Goal: Task Accomplishment & Management: Manage account settings

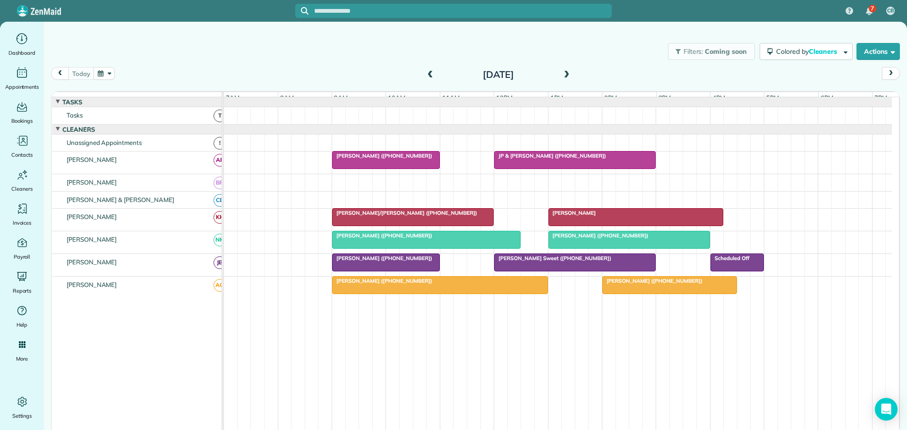
drag, startPoint x: 230, startPoint y: 37, endPoint x: 172, endPoint y: 3, distance: 66.3
click at [229, 34] on div "Filters: Coming soon Colored by Cleaners Color by Cleaner Color by Team Color b…" at bounding box center [475, 212] width 863 height 381
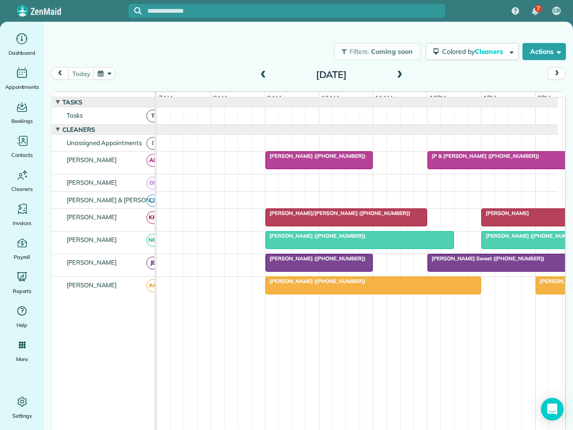
click at [336, 159] on span "Marsha Winterhalter (+18138572566)" at bounding box center [315, 156] width 101 height 7
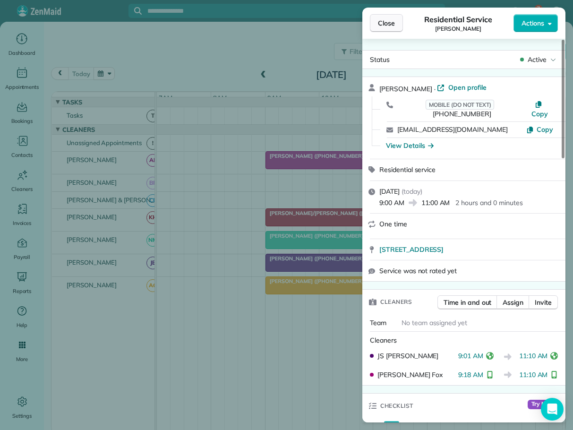
click at [388, 20] on span "Close" at bounding box center [386, 22] width 17 height 9
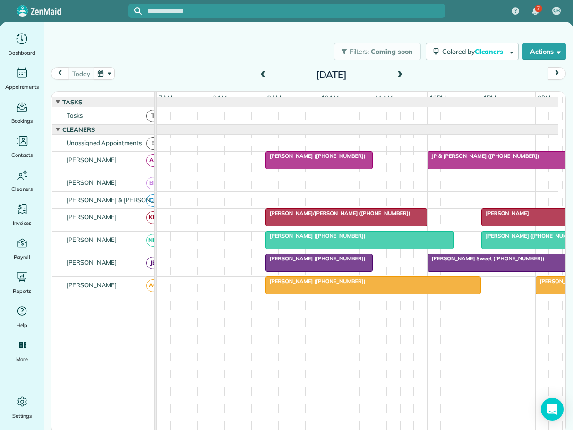
click at [465, 159] on span "JP & Denise Martz (+18287734337)" at bounding box center [483, 156] width 113 height 7
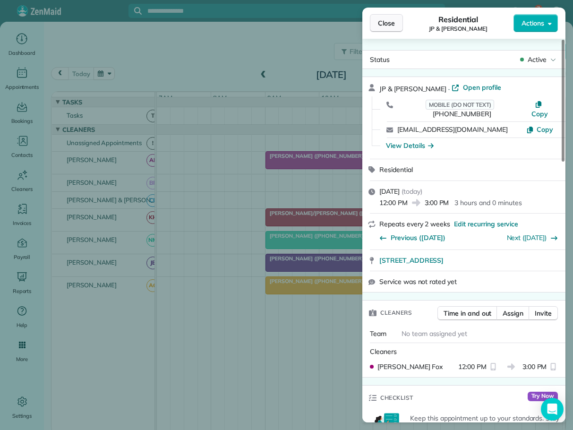
click at [386, 25] on span "Close" at bounding box center [386, 22] width 17 height 9
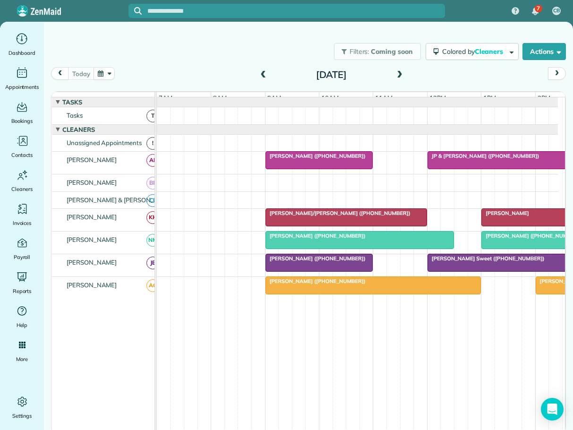
click at [479, 262] on span "Mrs. Bricca Sweet (+18289648406)" at bounding box center [486, 258] width 118 height 7
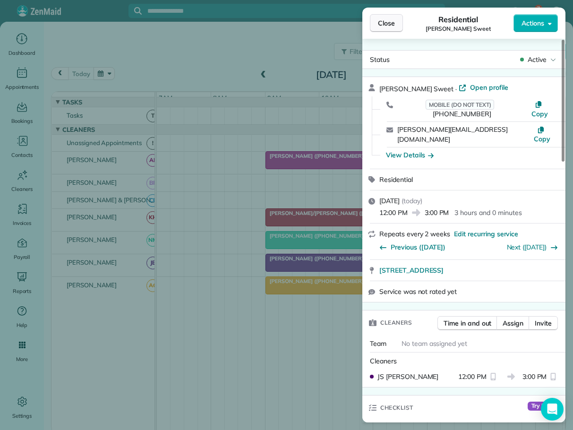
click at [392, 23] on span "Close" at bounding box center [386, 22] width 17 height 9
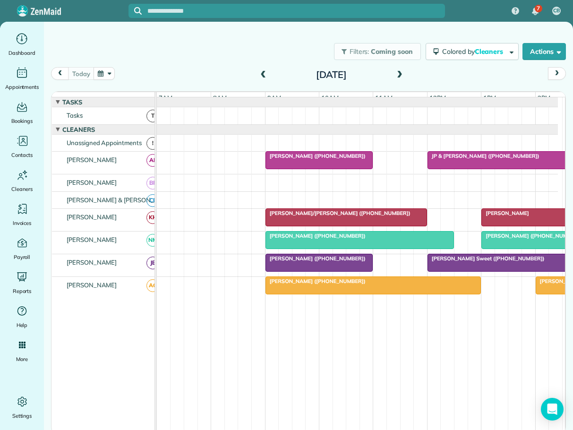
click at [376, 284] on div "Kristin Pellom (+19196729683)" at bounding box center [373, 281] width 210 height 7
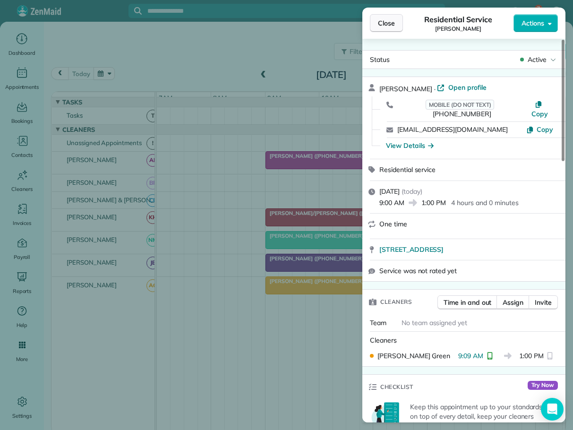
click at [387, 24] on span "Close" at bounding box center [386, 22] width 17 height 9
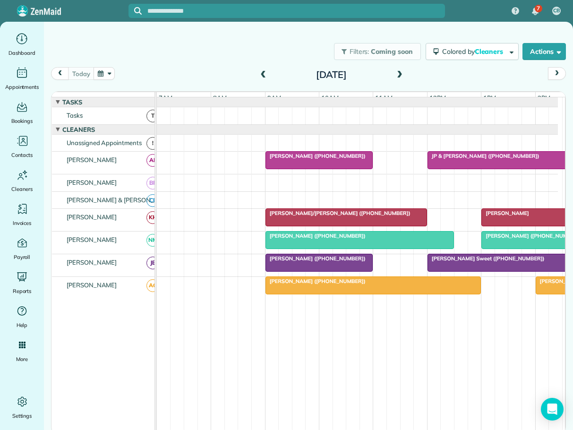
click at [309, 284] on span "Kristin Pellom (+19196729683)" at bounding box center [315, 281] width 101 height 7
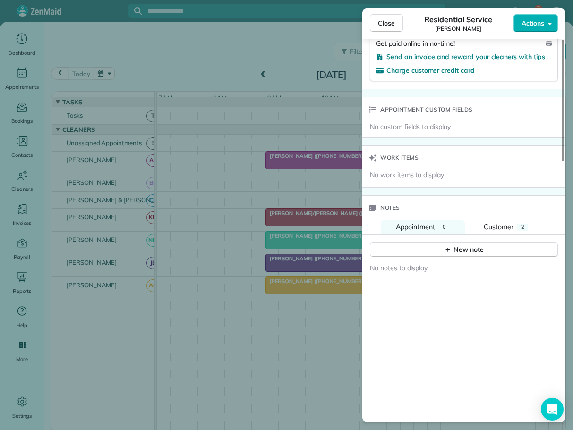
scroll to position [661, 0]
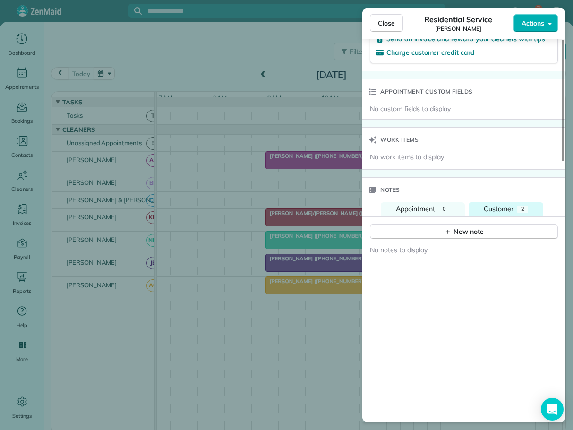
click at [503, 205] on span "Customer" at bounding box center [499, 209] width 30 height 9
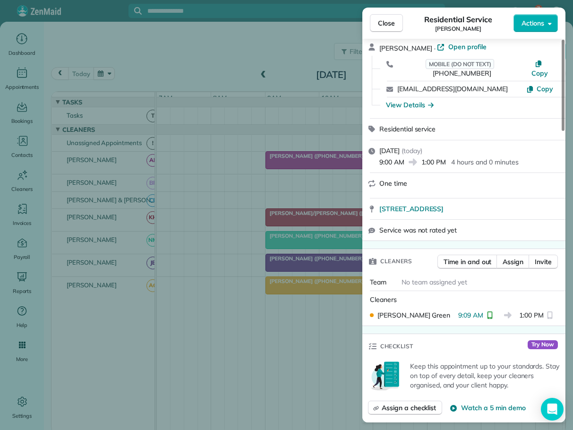
scroll to position [0, 0]
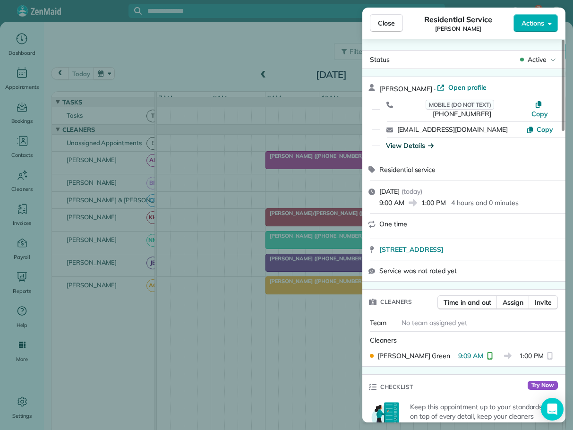
click at [421, 141] on div "View Details" at bounding box center [410, 145] width 48 height 9
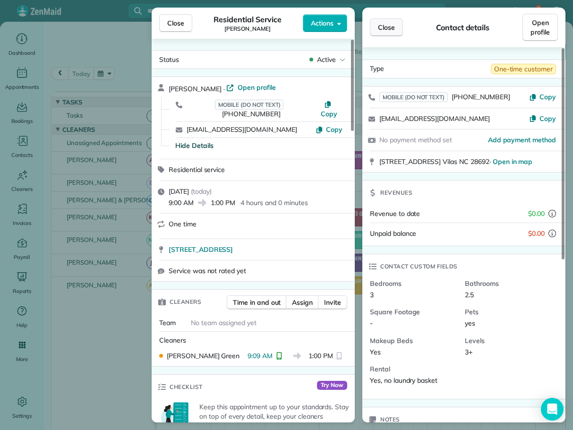
click at [384, 23] on span "Close" at bounding box center [386, 27] width 17 height 9
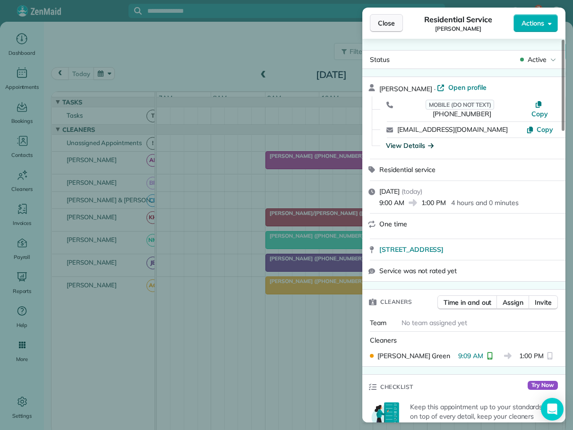
click at [391, 22] on span "Close" at bounding box center [386, 22] width 17 height 9
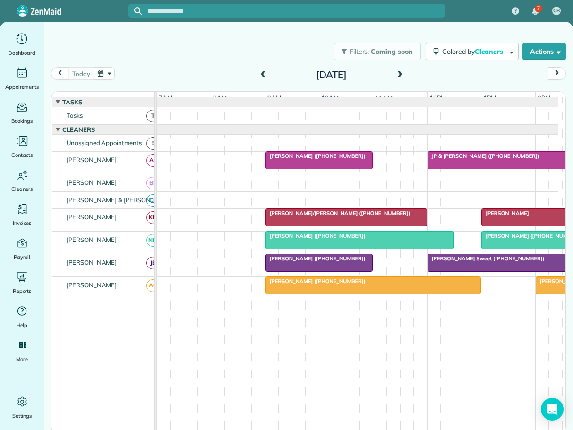
click at [401, 71] on span at bounding box center [399, 75] width 10 height 9
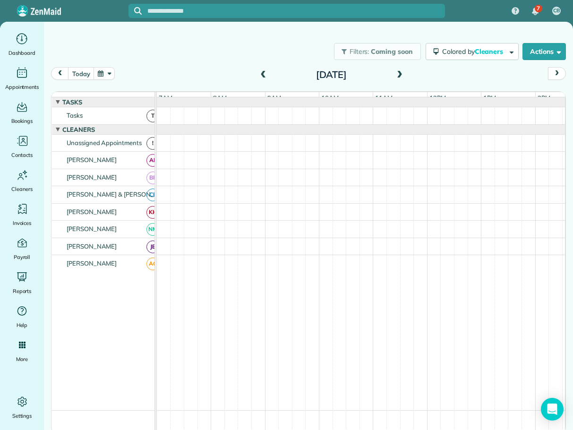
click at [401, 71] on span at bounding box center [399, 75] width 10 height 9
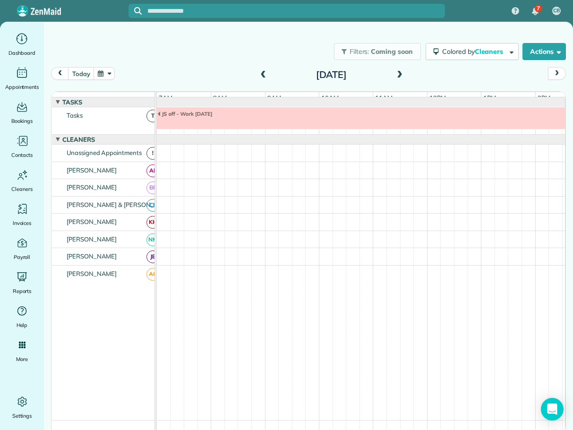
click at [400, 74] on span at bounding box center [399, 75] width 10 height 9
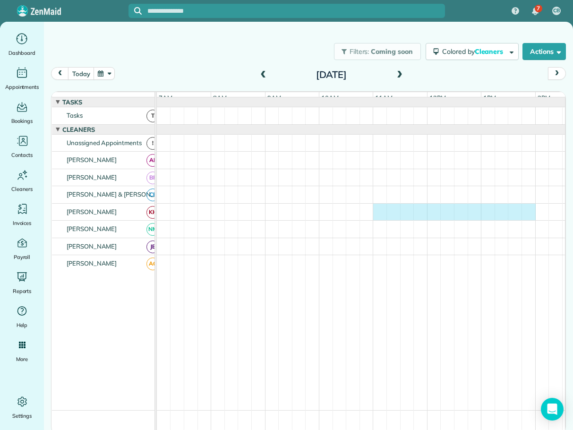
drag, startPoint x: 378, startPoint y: 215, endPoint x: 529, endPoint y: 223, distance: 150.9
click at [529, 221] on div at bounding box center [361, 212] width 408 height 17
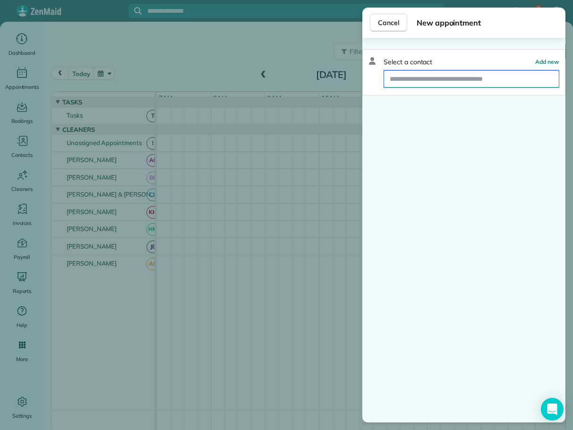
drag, startPoint x: 418, startPoint y: 75, endPoint x: 418, endPoint y: 81, distance: 6.2
click at [418, 78] on input "text" at bounding box center [471, 78] width 175 height 17
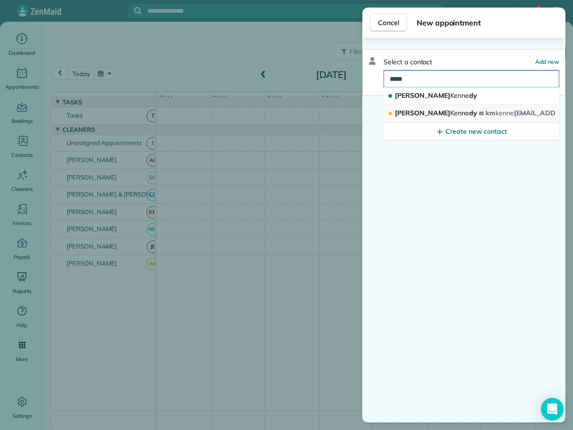
type input "*****"
click at [413, 112] on span "Kathy Kenne dy" at bounding box center [436, 113] width 82 height 9
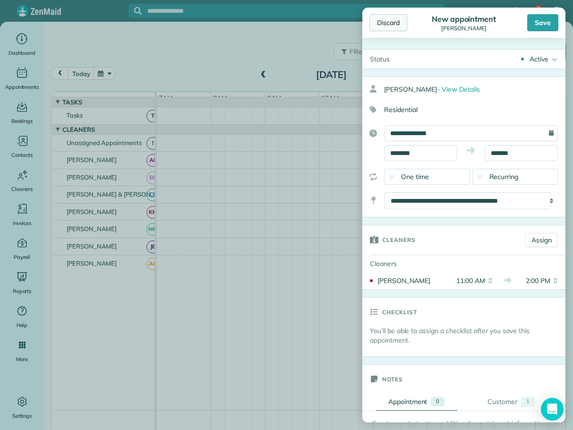
click at [391, 23] on div "Discard" at bounding box center [388, 22] width 38 height 17
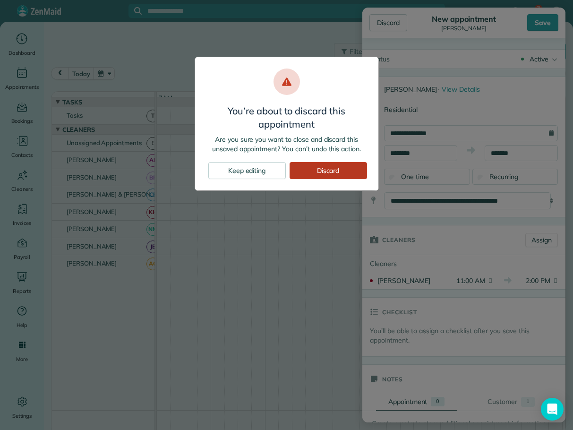
click at [340, 170] on div "Discard" at bounding box center [328, 170] width 77 height 17
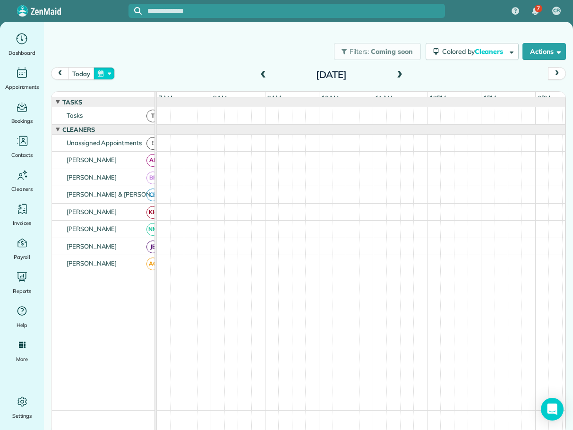
click at [111, 71] on button "button" at bounding box center [105, 73] width 22 height 13
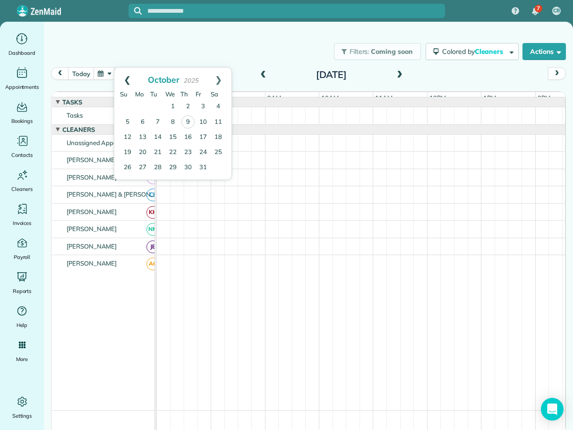
click at [127, 77] on link "Prev" at bounding box center [127, 80] width 26 height 24
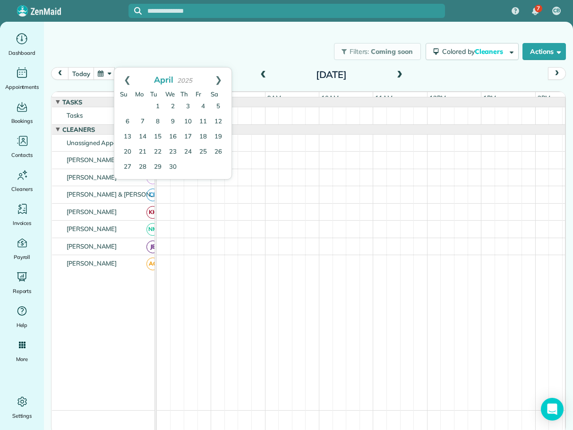
click at [127, 77] on link "Prev" at bounding box center [127, 80] width 26 height 24
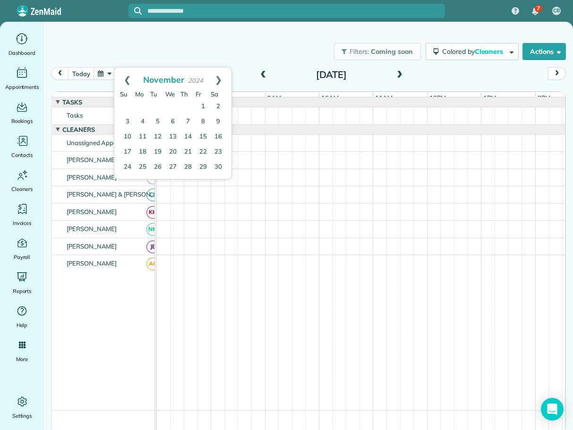
click at [127, 77] on link "Prev" at bounding box center [127, 80] width 26 height 24
click at [204, 119] on link "13" at bounding box center [203, 121] width 15 height 15
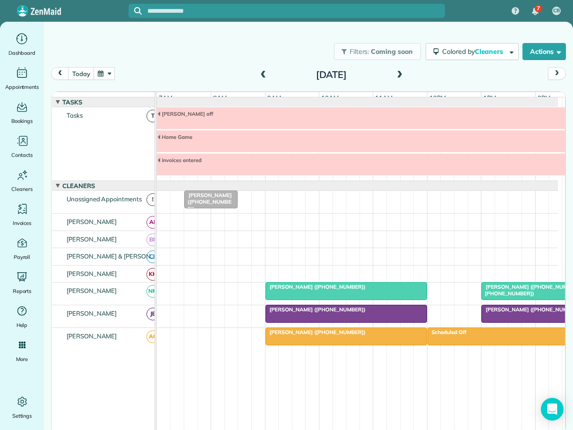
scroll to position [55, 0]
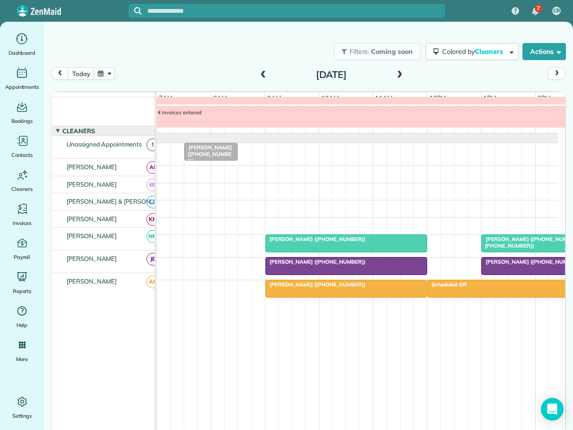
click at [495, 241] on span "Kathy Kennedy (+13366718602, +13366826711)" at bounding box center [531, 242] width 100 height 13
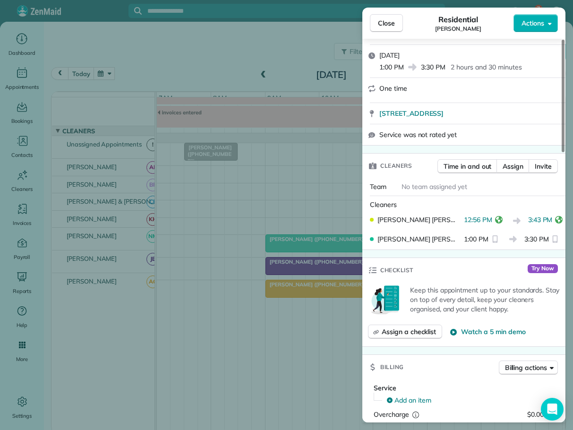
scroll to position [283, 0]
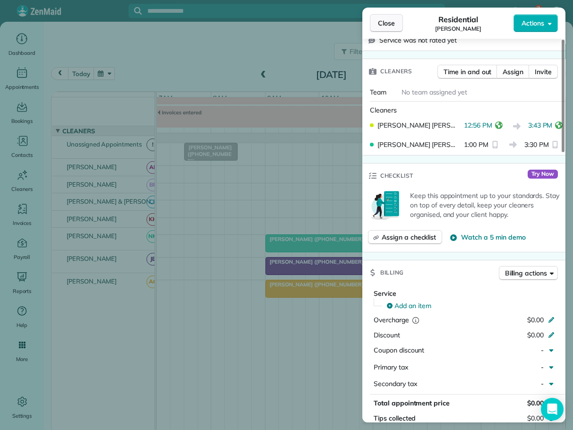
click at [389, 28] on button "Close" at bounding box center [386, 23] width 33 height 18
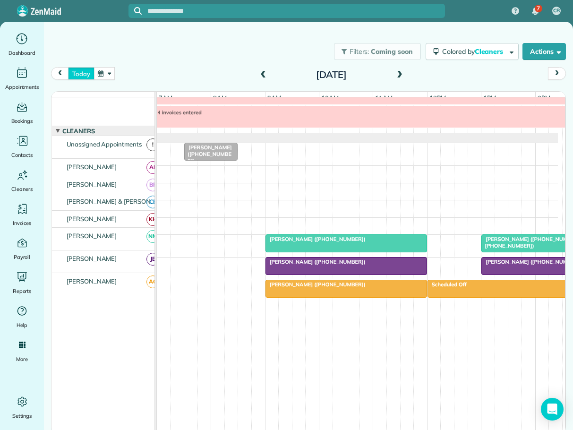
click at [79, 71] on button "today" at bounding box center [81, 73] width 26 height 13
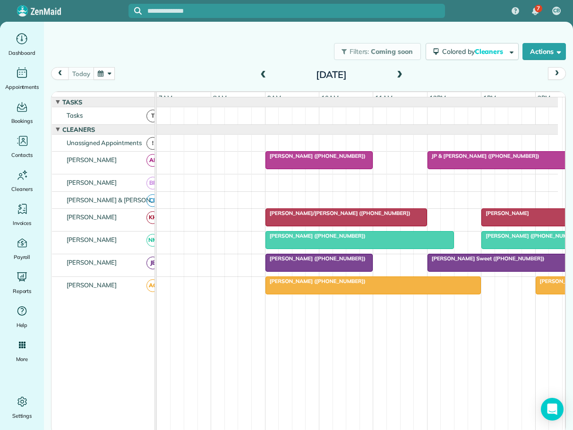
click at [400, 75] on span at bounding box center [399, 75] width 10 height 9
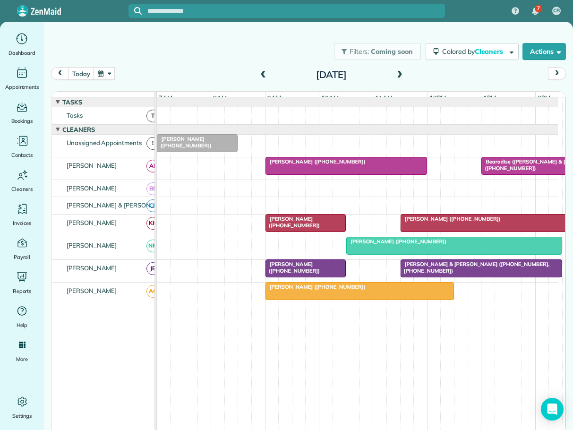
click at [399, 77] on span at bounding box center [399, 75] width 10 height 9
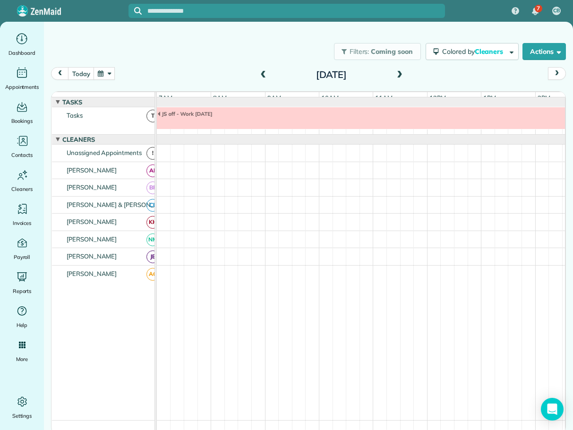
scroll to position [7, 0]
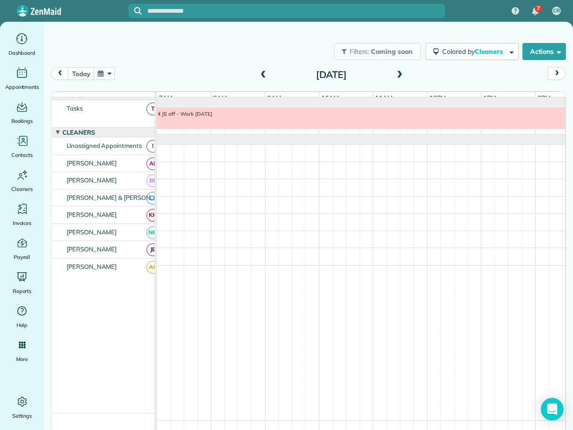
click at [399, 77] on span at bounding box center [399, 75] width 10 height 9
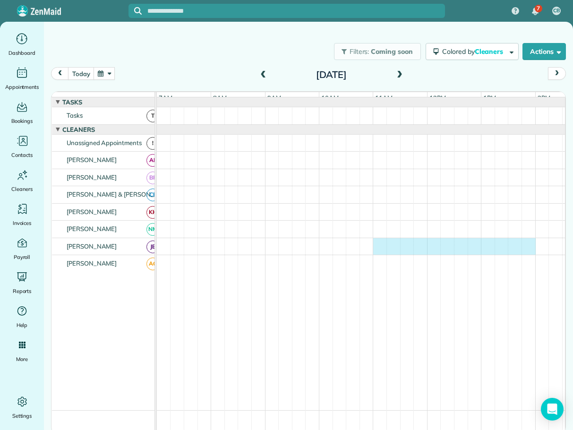
drag, startPoint x: 380, startPoint y: 251, endPoint x: 529, endPoint y: 254, distance: 148.8
click at [529, 254] on div at bounding box center [361, 246] width 408 height 17
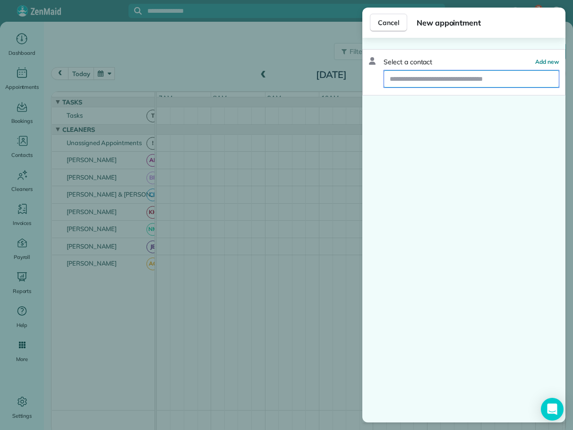
click at [435, 82] on input "text" at bounding box center [471, 78] width 175 height 17
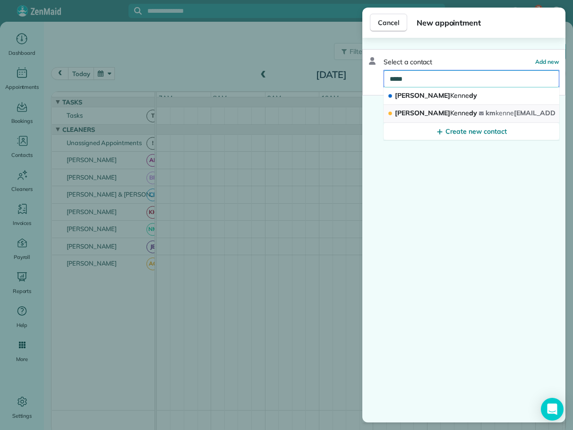
type input "*****"
click at [450, 110] on span "Kenne" at bounding box center [459, 113] width 19 height 9
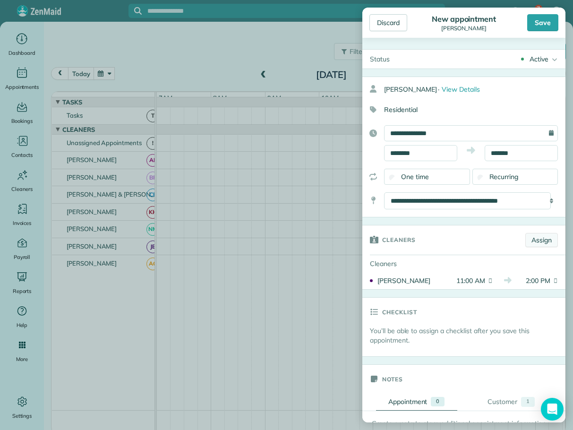
click at [528, 238] on link "Assign" at bounding box center [541, 240] width 33 height 14
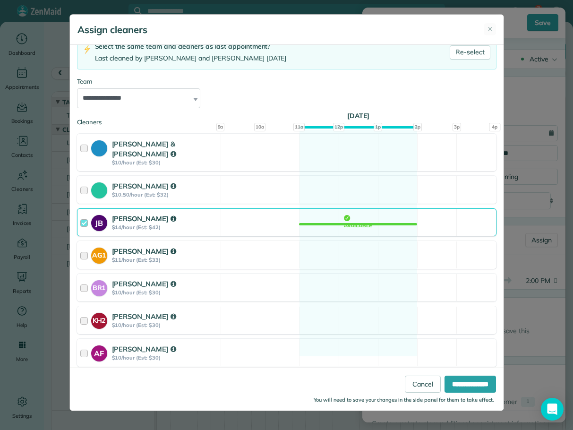
scroll to position [73, 0]
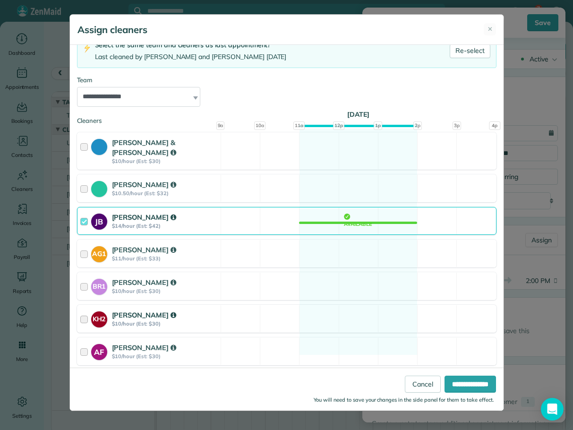
click at [85, 310] on div at bounding box center [85, 318] width 11 height 17
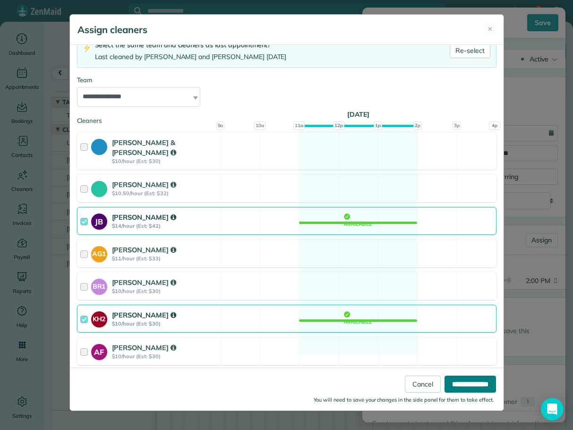
click at [454, 379] on input "**********" at bounding box center [469, 383] width 51 height 17
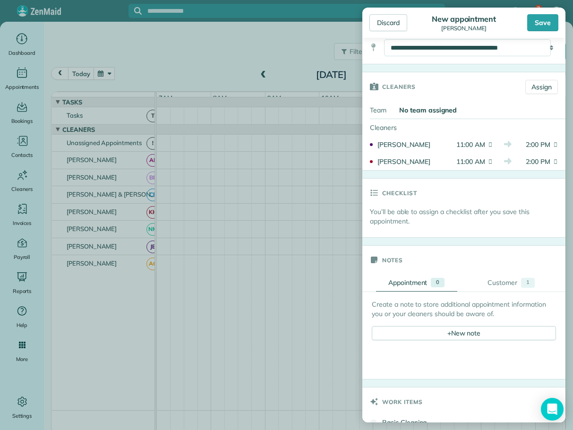
scroll to position [236, 0]
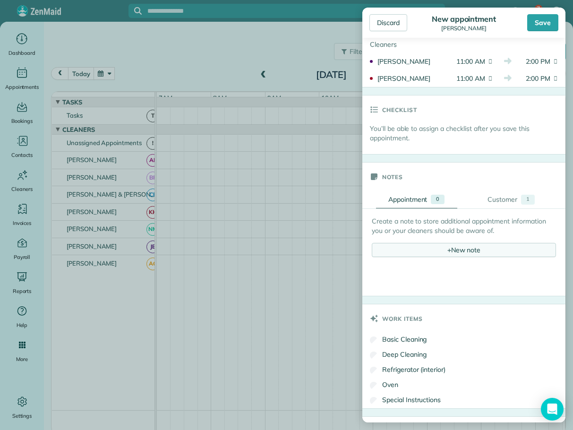
click at [447, 247] on span "+" at bounding box center [449, 249] width 4 height 9
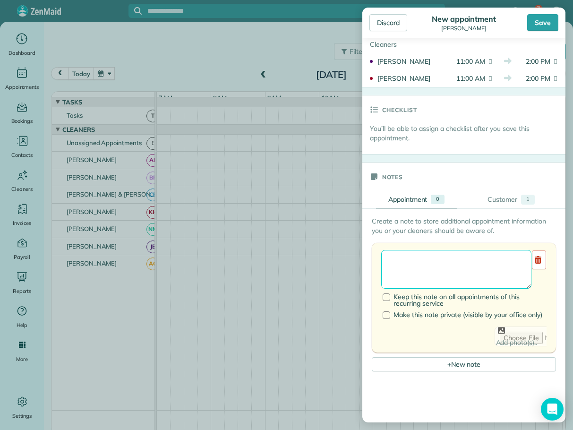
click at [403, 263] on textarea at bounding box center [456, 269] width 150 height 39
type textarea "**********"
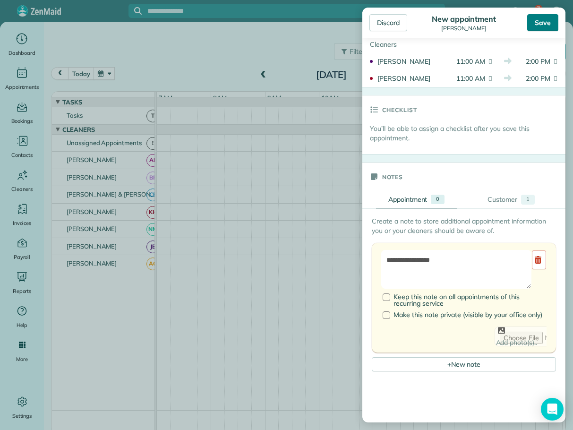
click at [537, 24] on div "Save" at bounding box center [542, 22] width 31 height 17
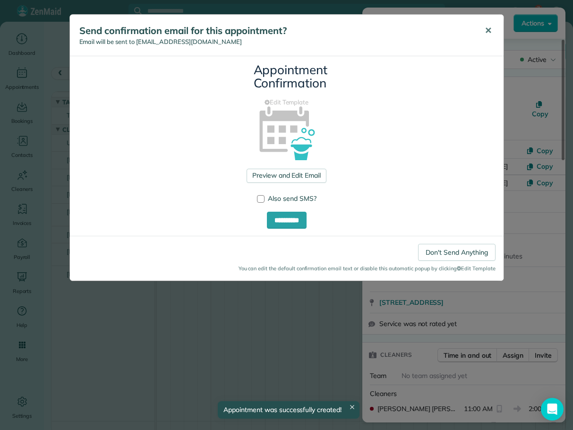
click at [488, 29] on span "✕" at bounding box center [488, 30] width 7 height 11
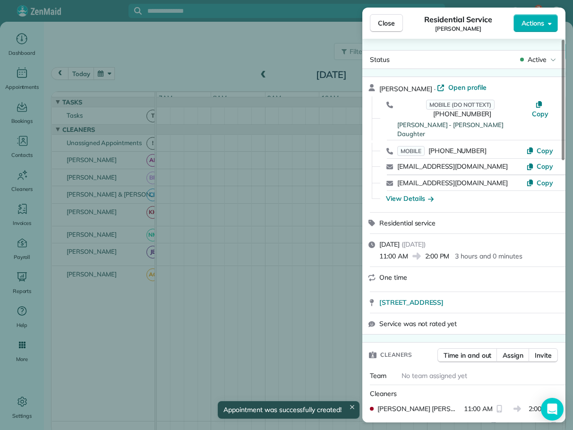
drag, startPoint x: 389, startPoint y: 22, endPoint x: 520, endPoint y: 127, distance: 168.4
click at [389, 25] on span "Close" at bounding box center [386, 22] width 17 height 9
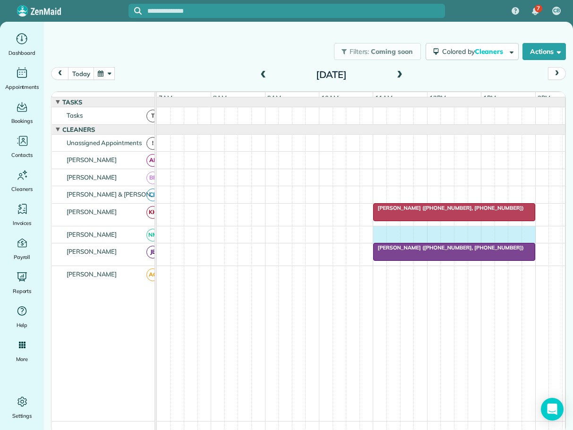
drag, startPoint x: 379, startPoint y: 239, endPoint x: 522, endPoint y: 240, distance: 143.1
click at [525, 240] on div at bounding box center [361, 234] width 408 height 17
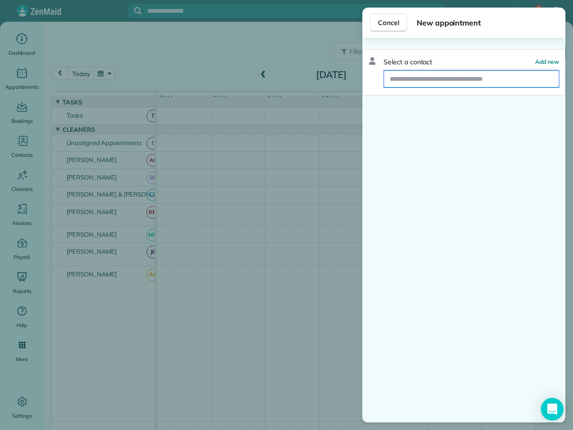
click at [465, 79] on input "text" at bounding box center [471, 78] width 175 height 17
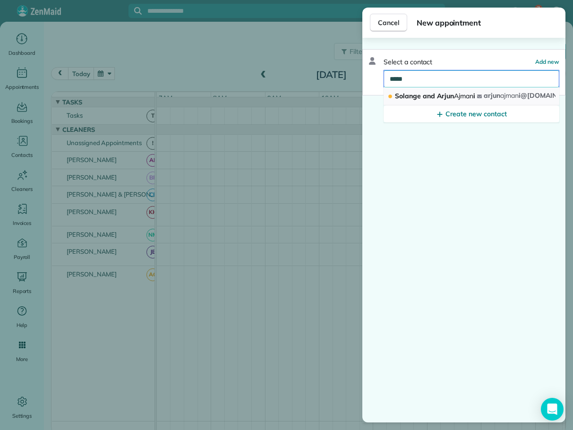
type input "*****"
click at [438, 95] on span "Solange and Arjun Ajman i" at bounding box center [435, 96] width 80 height 9
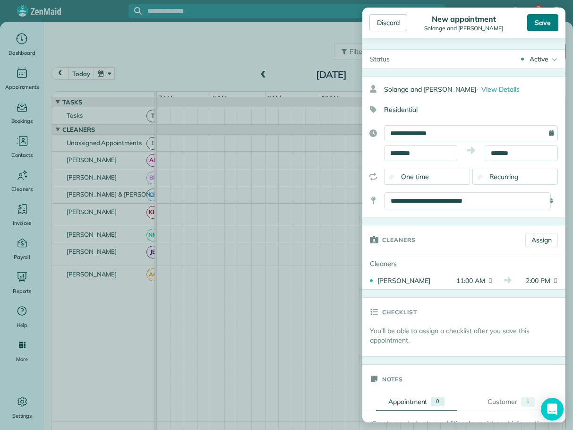
click at [542, 24] on div "Save" at bounding box center [542, 22] width 31 height 17
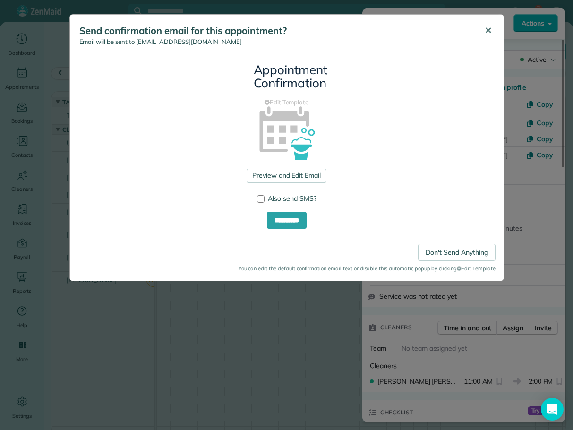
click at [490, 30] on span "✕" at bounding box center [488, 30] width 7 height 11
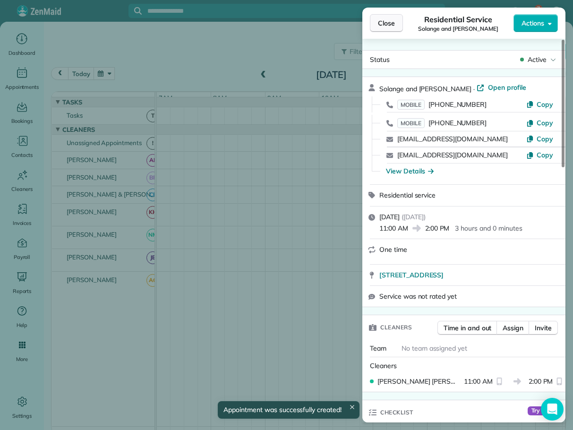
click at [385, 24] on span "Close" at bounding box center [386, 22] width 17 height 9
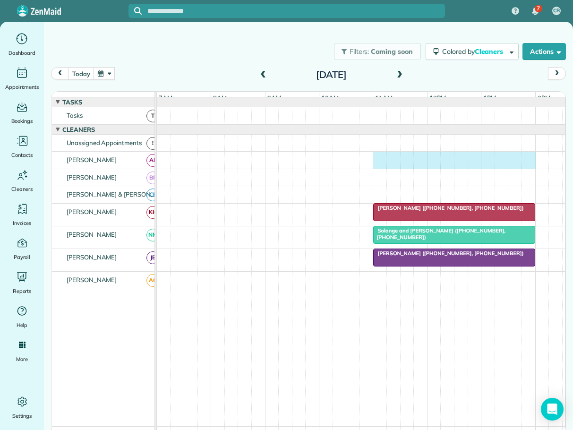
drag, startPoint x: 378, startPoint y: 163, endPoint x: 528, endPoint y: 166, distance: 149.8
click at [528, 166] on div at bounding box center [361, 160] width 408 height 17
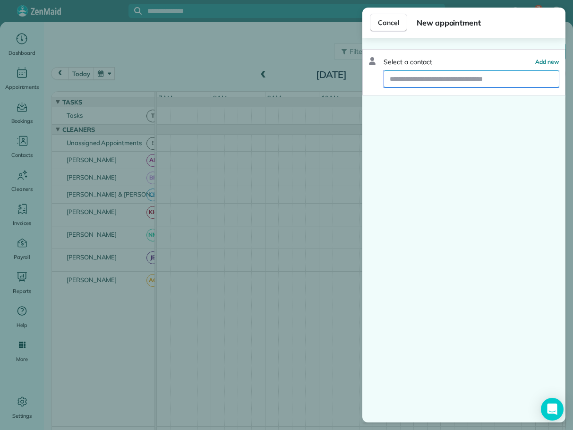
click at [405, 74] on input "text" at bounding box center [471, 78] width 175 height 17
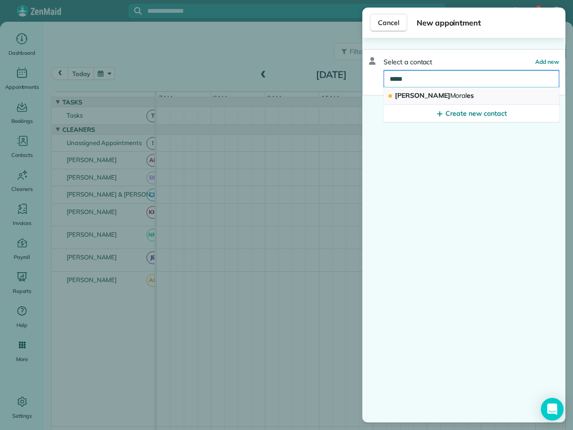
type input "*****"
click at [410, 98] on span "Antonio Moral es" at bounding box center [434, 95] width 79 height 9
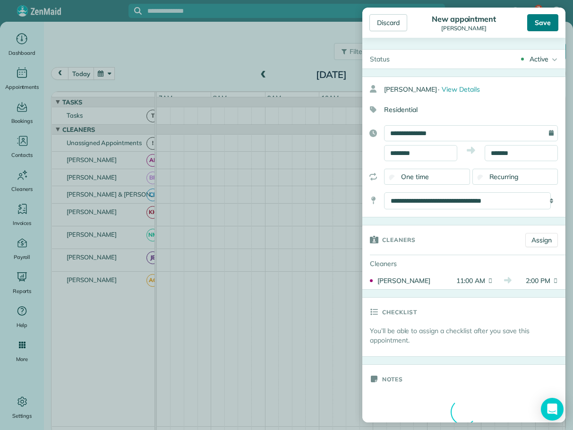
click at [550, 24] on div "Save" at bounding box center [542, 22] width 31 height 17
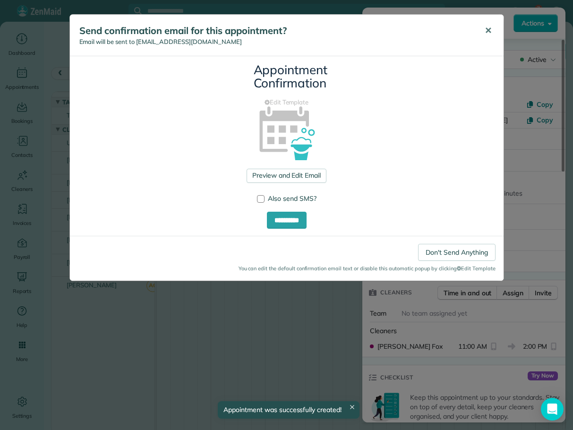
click at [486, 27] on span "✕" at bounding box center [488, 30] width 7 height 11
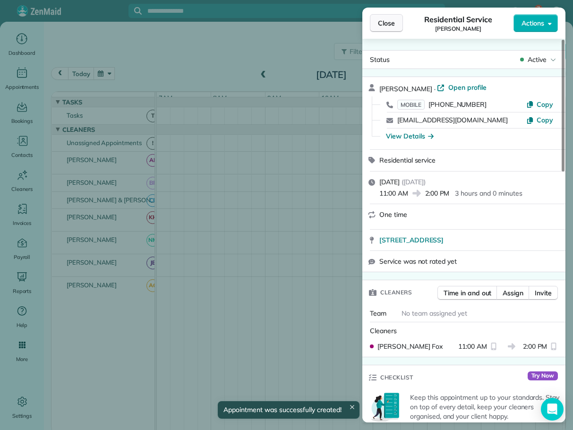
click at [390, 21] on span "Close" at bounding box center [386, 22] width 17 height 9
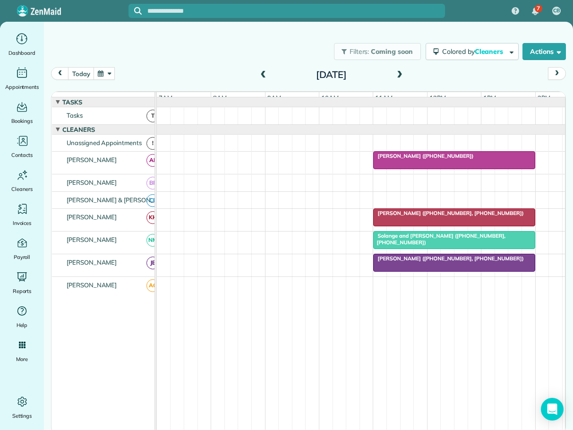
drag, startPoint x: 401, startPoint y: 72, endPoint x: 395, endPoint y: 73, distance: 5.2
click at [401, 72] on span at bounding box center [399, 75] width 10 height 9
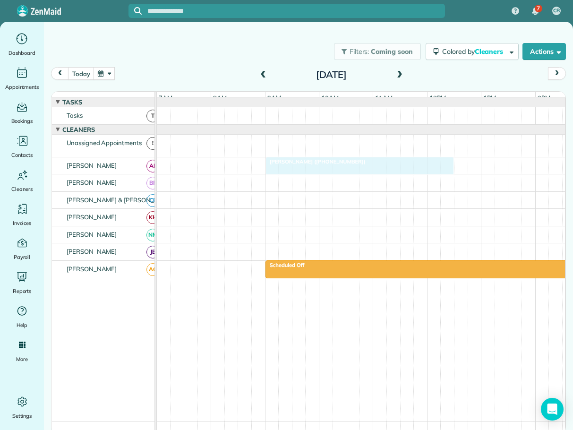
drag, startPoint x: 324, startPoint y: 144, endPoint x: 324, endPoint y: 163, distance: 19.4
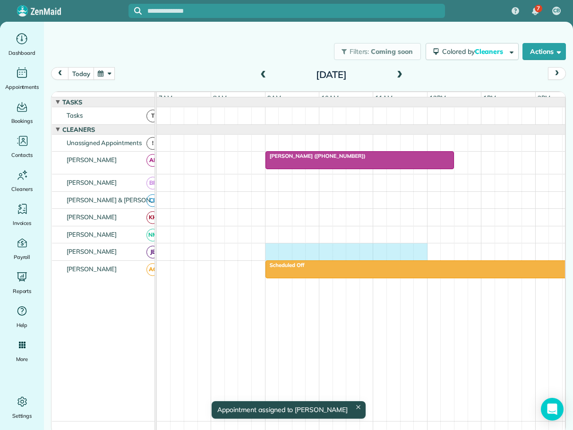
drag, startPoint x: 272, startPoint y: 256, endPoint x: 414, endPoint y: 260, distance: 142.2
click at [417, 260] on div at bounding box center [361, 251] width 408 height 17
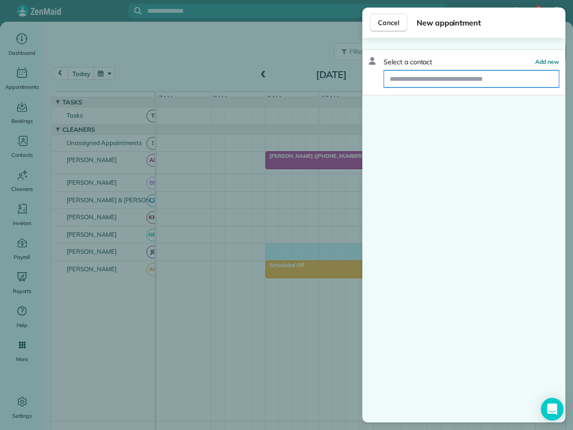
click at [416, 79] on input "text" at bounding box center [471, 78] width 175 height 17
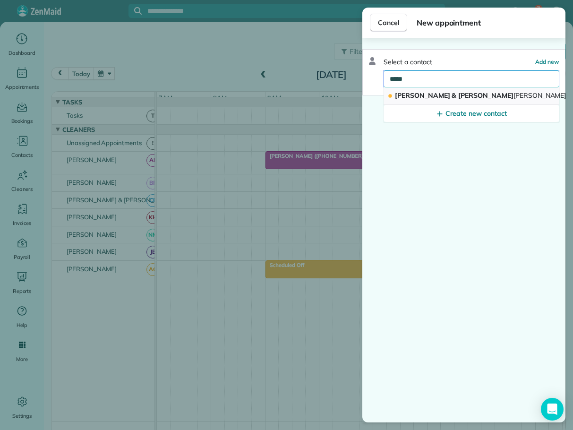
type input "*****"
click at [416, 94] on span "Lucas & Leigh Schum acher" at bounding box center [489, 95] width 189 height 9
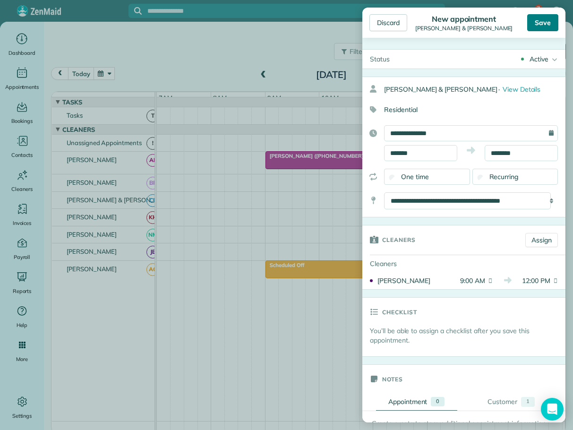
click at [546, 23] on div "Save" at bounding box center [542, 22] width 31 height 17
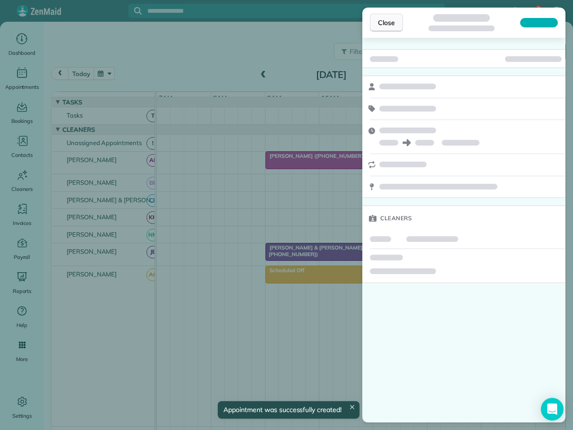
click at [384, 20] on span "Close" at bounding box center [386, 22] width 17 height 9
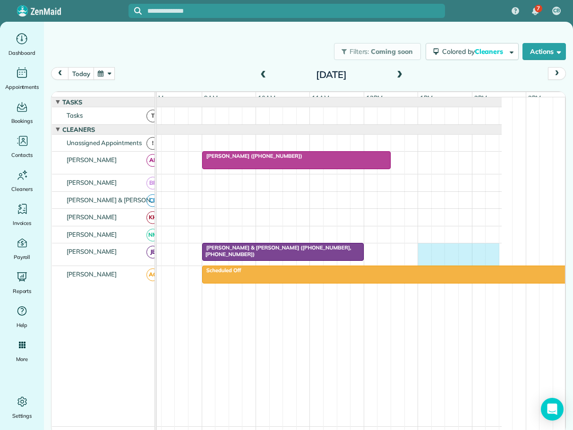
scroll to position [0, 75]
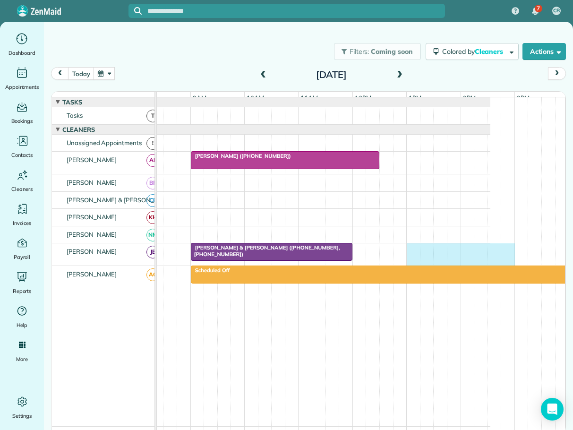
drag, startPoint x: 486, startPoint y: 255, endPoint x: 507, endPoint y: 255, distance: 21.7
click at [490, 255] on div "Lucas & Leigh Schumacher (+18584051508, +18584053970)" at bounding box center [286, 254] width 408 height 22
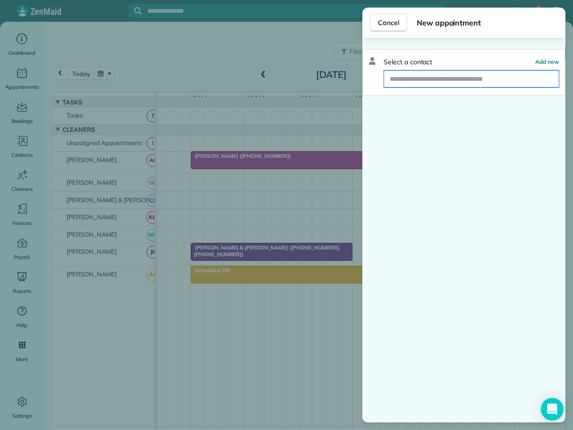
click at [418, 78] on input "text" at bounding box center [471, 78] width 175 height 17
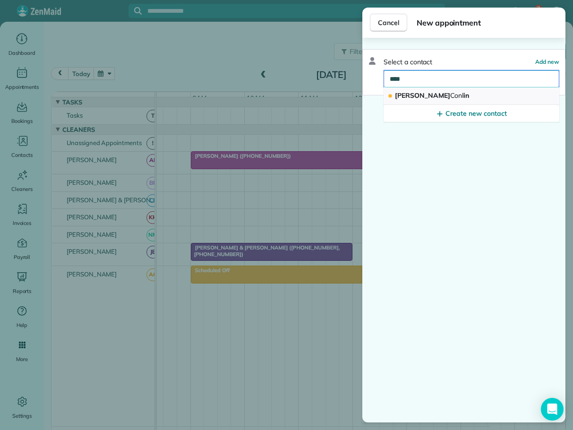
type input "****"
click at [405, 95] on span "Martin Conl in" at bounding box center [432, 95] width 74 height 9
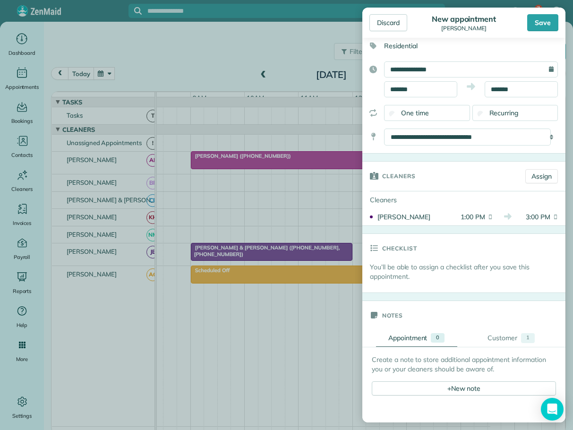
scroll to position [189, 0]
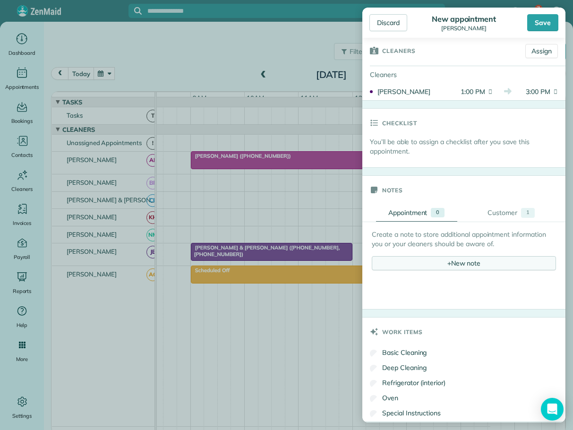
click at [451, 261] on div "+ New note" at bounding box center [464, 263] width 184 height 14
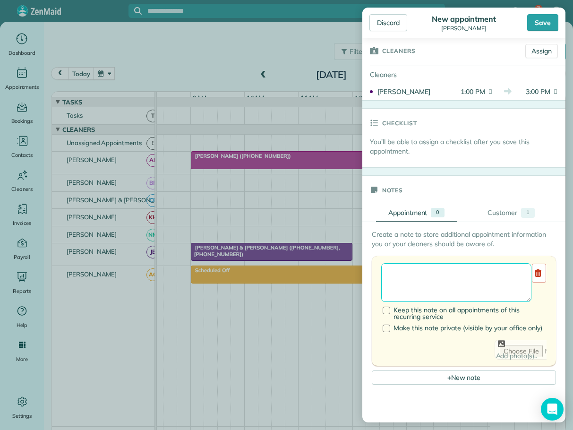
click at [406, 277] on textarea at bounding box center [456, 282] width 150 height 39
type textarea "**********"
click at [536, 21] on div "Save" at bounding box center [542, 22] width 31 height 17
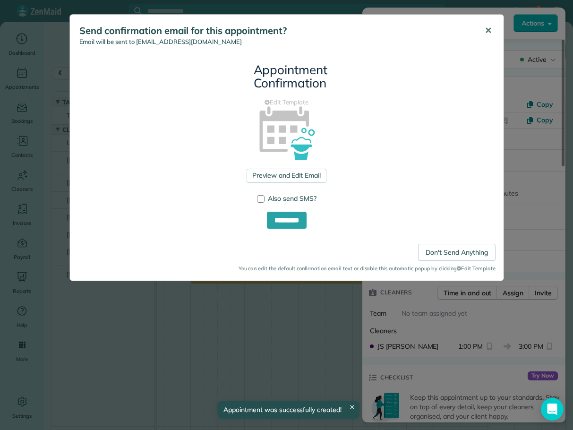
click at [490, 27] on span "✕" at bounding box center [488, 30] width 7 height 11
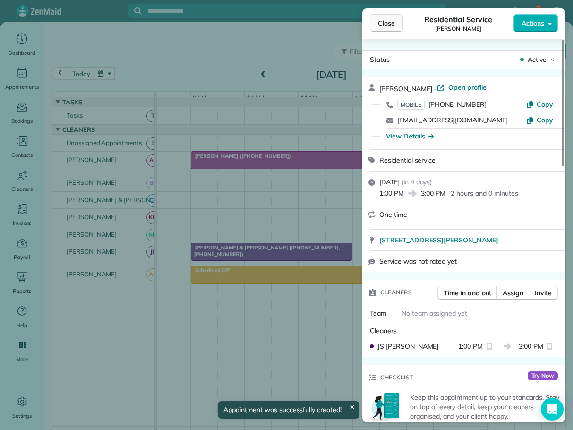
click at [376, 22] on button "Close" at bounding box center [386, 23] width 33 height 18
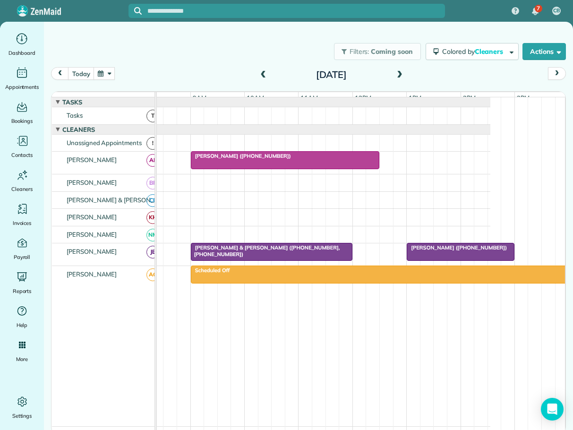
click at [275, 159] on span "Mrs. Britney Wallace (+19196235631)" at bounding box center [240, 156] width 101 height 7
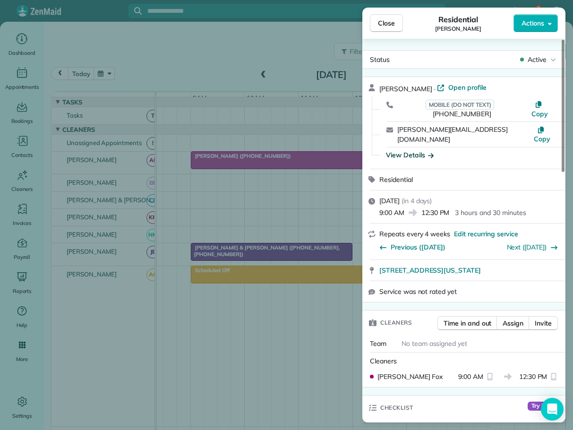
click at [405, 150] on div "View Details" at bounding box center [410, 154] width 48 height 9
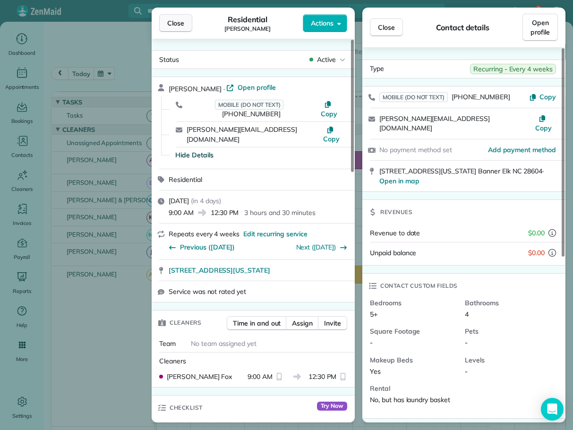
click at [179, 25] on span "Close" at bounding box center [175, 22] width 17 height 9
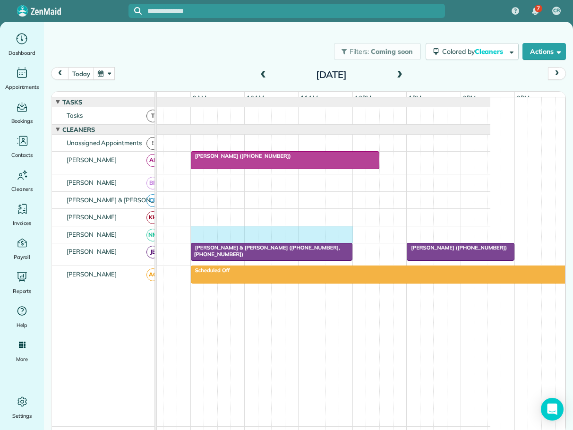
drag, startPoint x: 196, startPoint y: 236, endPoint x: 341, endPoint y: 242, distance: 144.2
click at [341, 242] on div at bounding box center [286, 234] width 408 height 17
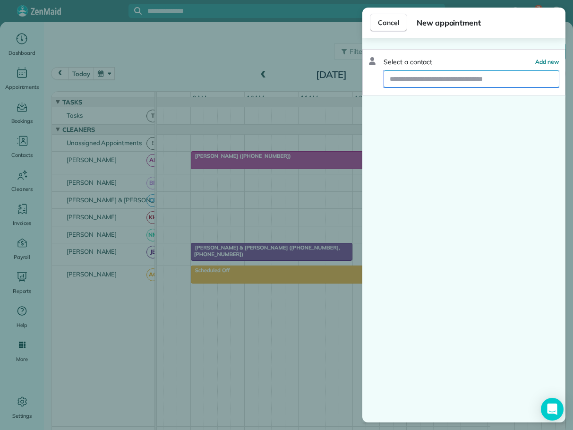
click at [418, 75] on input "text" at bounding box center [471, 78] width 175 height 17
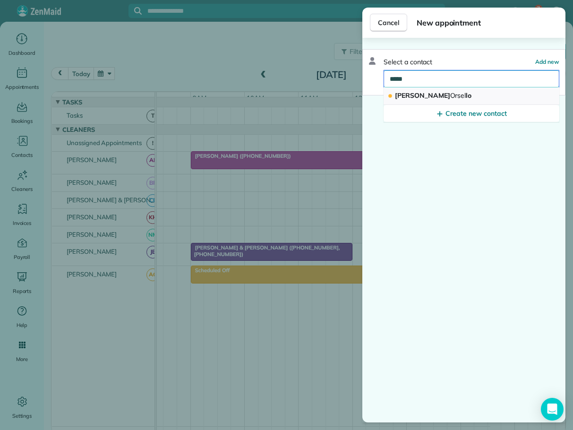
type input "*****"
click at [406, 94] on span "Sheryl Orsel lo" at bounding box center [433, 95] width 77 height 9
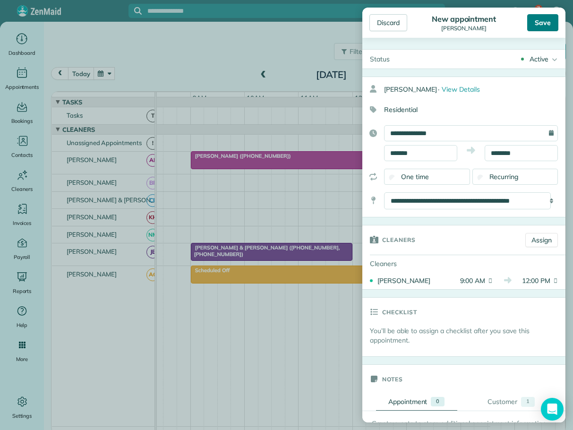
click at [543, 23] on div "Save" at bounding box center [542, 22] width 31 height 17
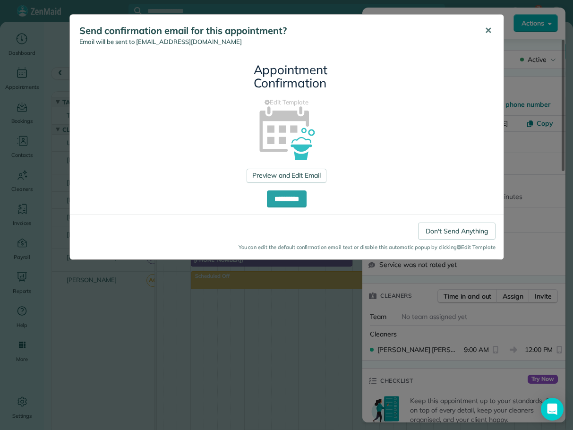
click at [487, 30] on span "✕" at bounding box center [488, 30] width 7 height 11
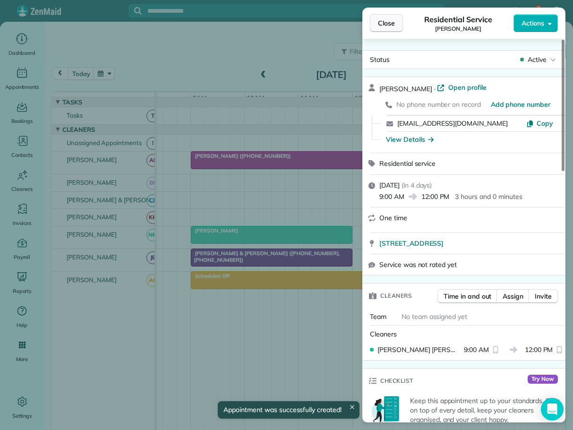
click at [388, 23] on span "Close" at bounding box center [386, 22] width 17 height 9
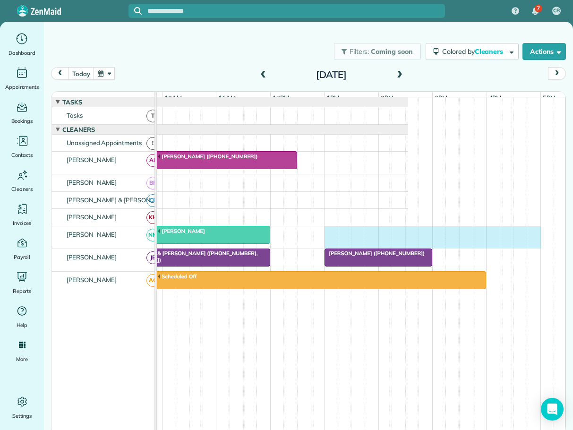
drag, startPoint x: 413, startPoint y: 237, endPoint x: 530, endPoint y: 242, distance: 117.7
click at [408, 242] on div "Sheryl Orsello" at bounding box center [204, 237] width 408 height 22
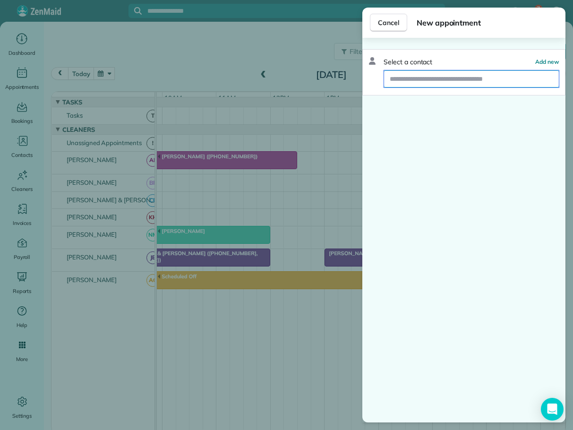
click at [417, 80] on input "text" at bounding box center [471, 78] width 175 height 17
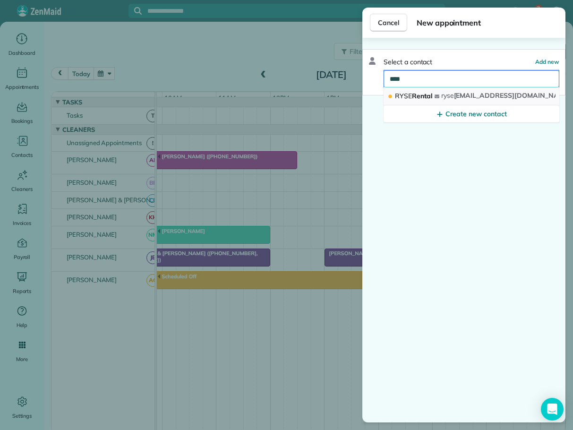
type input "****"
click at [414, 95] on span "RYSE Rental" at bounding box center [414, 96] width 38 height 9
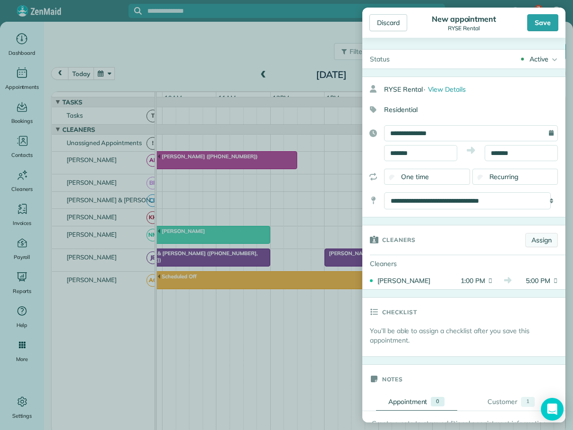
click at [540, 238] on link "Assign" at bounding box center [541, 240] width 33 height 14
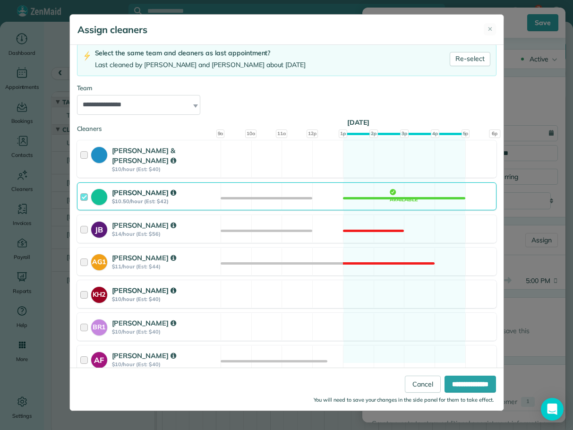
scroll to position [73, 0]
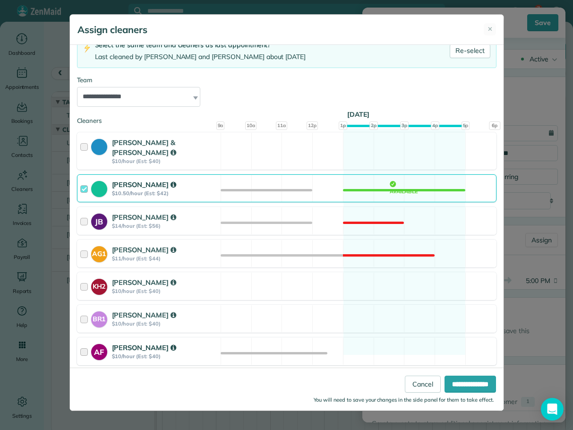
click at [86, 342] on div at bounding box center [85, 350] width 11 height 17
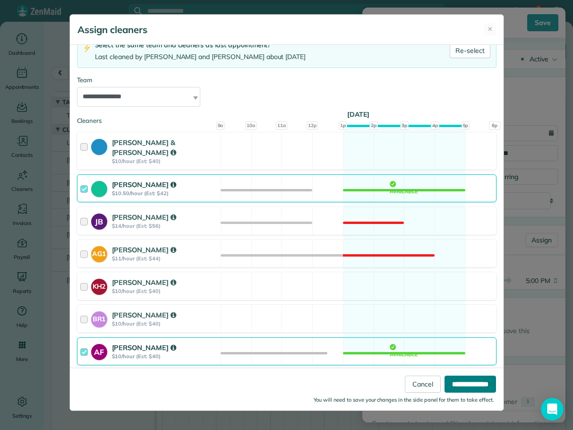
click at [456, 385] on input "**********" at bounding box center [469, 383] width 51 height 17
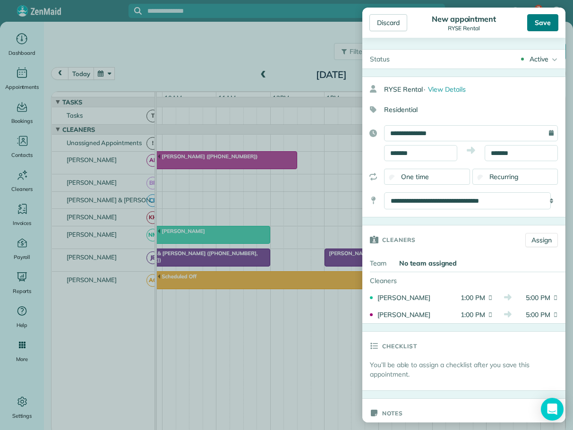
click at [543, 19] on div "Save" at bounding box center [542, 22] width 31 height 17
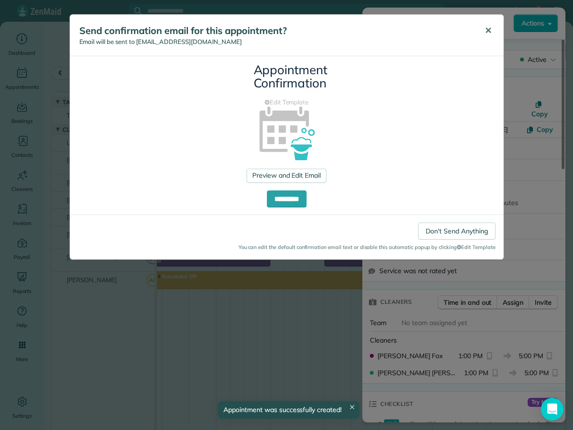
click at [488, 28] on span "✕" at bounding box center [488, 30] width 7 height 11
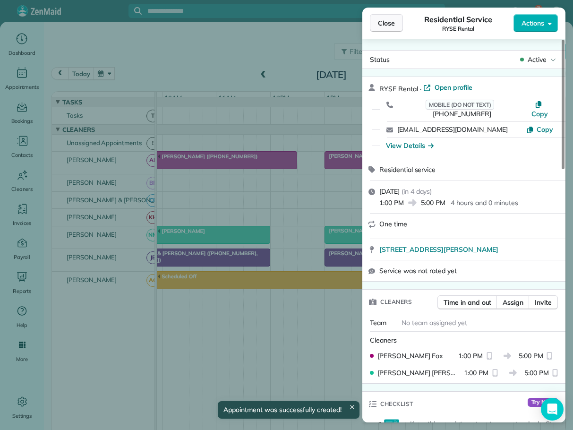
click at [390, 26] on span "Close" at bounding box center [386, 22] width 17 height 9
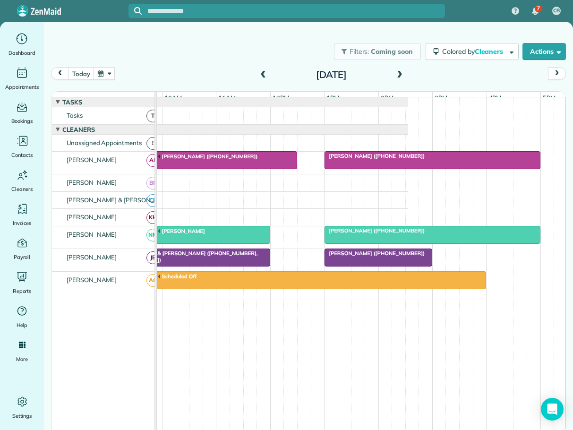
click at [190, 234] on div "Sheryl Orsello" at bounding box center [189, 230] width 156 height 7
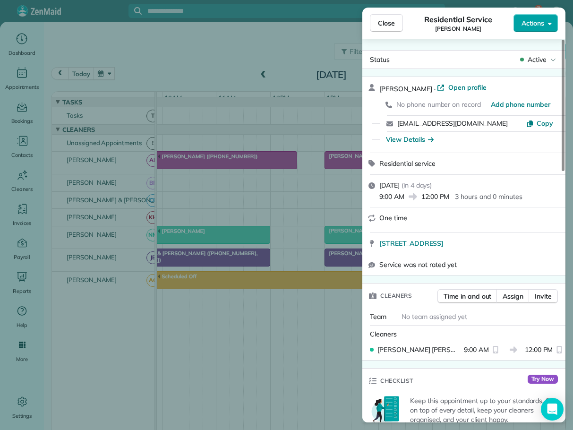
click at [534, 26] on span "Actions" at bounding box center [532, 22] width 23 height 9
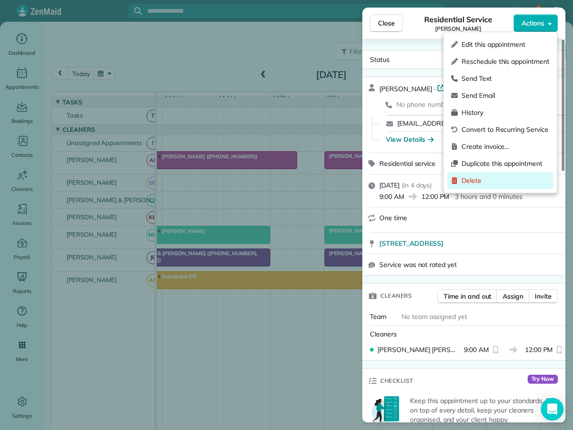
click at [477, 179] on span "Delete" at bounding box center [505, 180] width 88 height 9
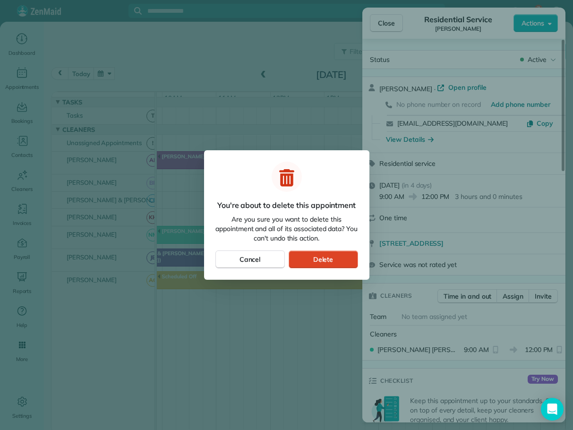
click at [326, 255] on span "Delete" at bounding box center [323, 259] width 20 height 9
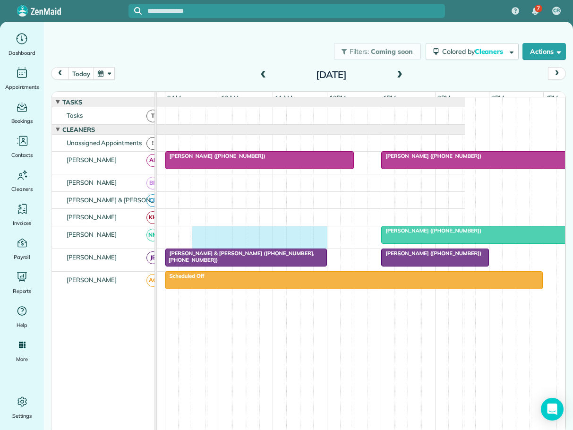
scroll to position [0, 86]
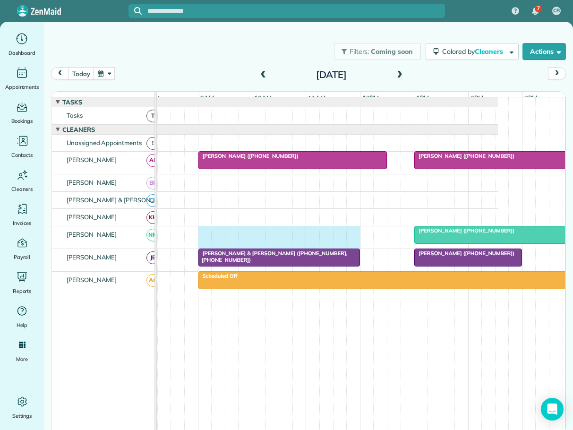
drag, startPoint x: 266, startPoint y: 239, endPoint x: 207, endPoint y: 242, distance: 59.1
click at [207, 242] on div "RYSE Rental (+18282732664)" at bounding box center [294, 237] width 408 height 22
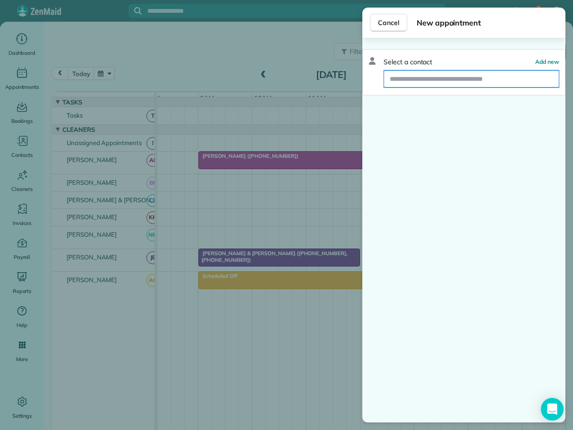
click at [431, 78] on input "text" at bounding box center [471, 78] width 175 height 17
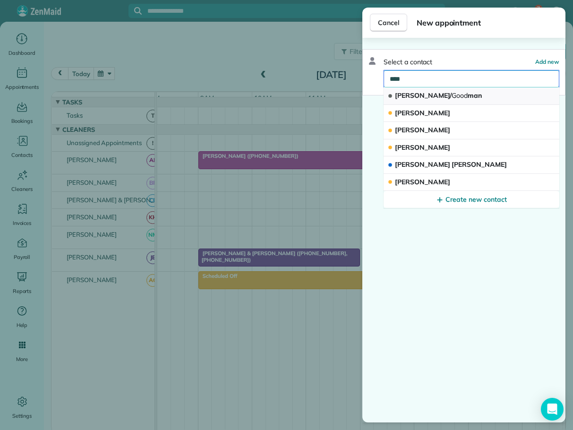
type input "****"
click at [452, 94] on span "Good" at bounding box center [460, 95] width 16 height 9
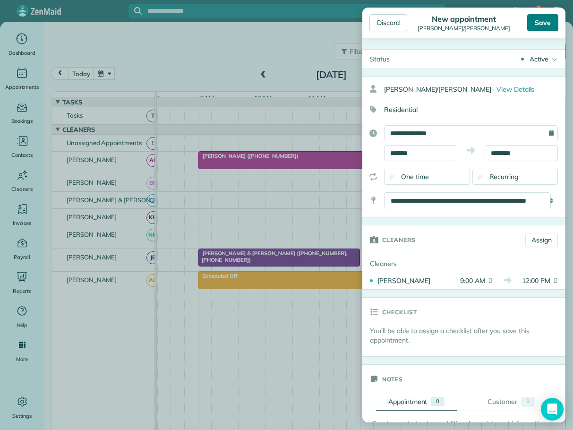
click at [544, 21] on div "Save" at bounding box center [542, 22] width 31 height 17
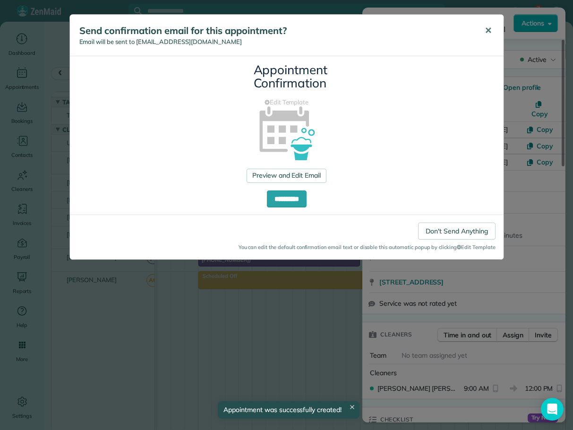
click at [486, 29] on span "✕" at bounding box center [488, 30] width 7 height 11
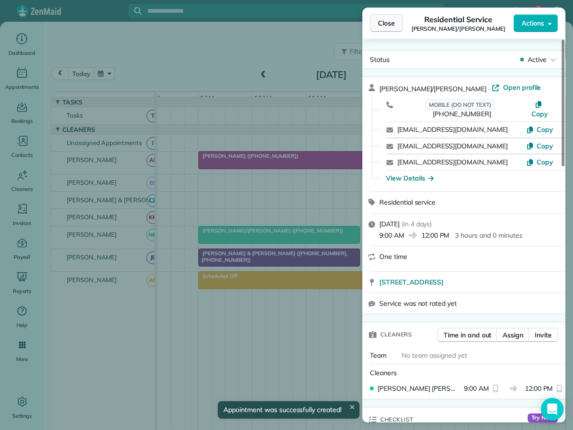
click at [386, 24] on span "Close" at bounding box center [386, 22] width 17 height 9
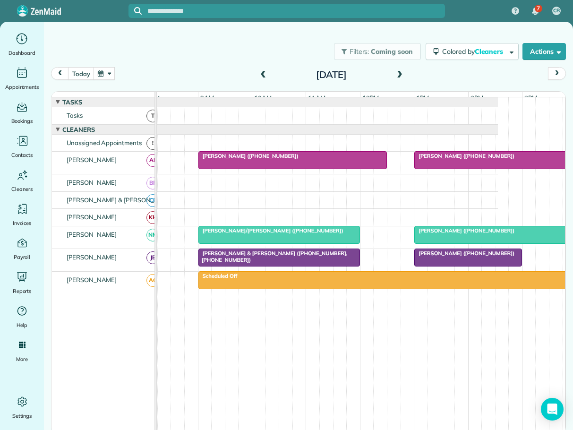
click at [455, 234] on span "RYSE Rental (+18282732664)" at bounding box center [464, 230] width 101 height 7
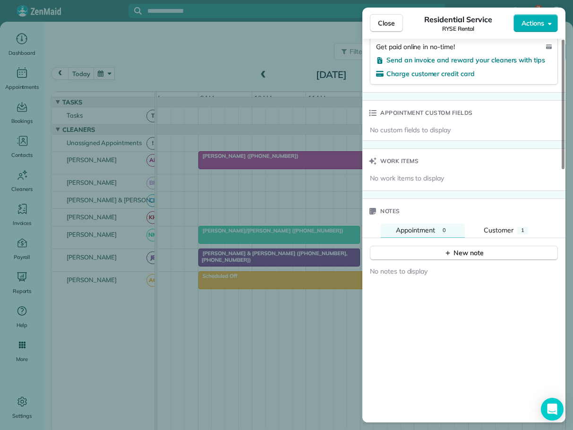
scroll to position [661, 0]
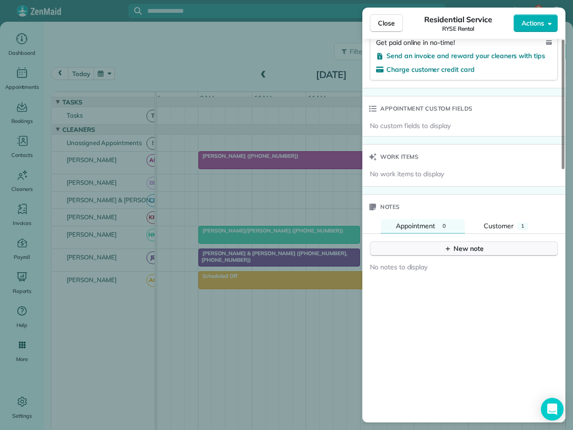
click at [467, 244] on div "New note" at bounding box center [464, 249] width 40 height 10
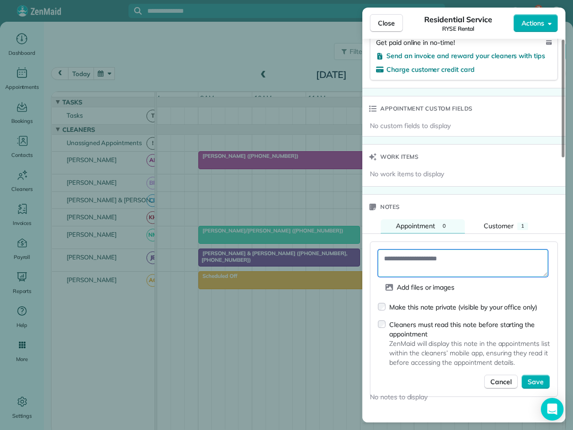
click at [416, 255] on textarea at bounding box center [463, 262] width 170 height 27
type textarea "**********"
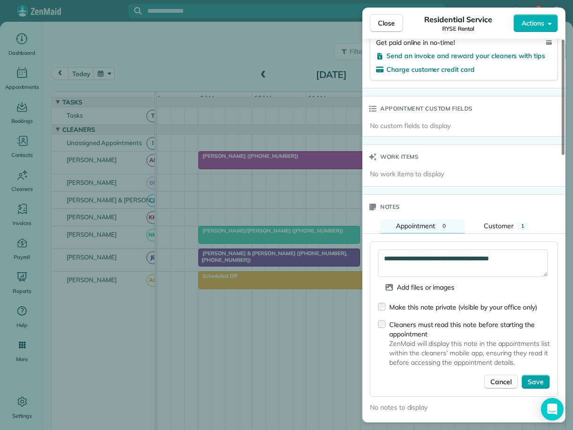
click at [532, 369] on div "Make this note private (visible by your office only) Cleaners must read this no…" at bounding box center [464, 345] width 172 height 87
click at [532, 377] on span "Save" at bounding box center [536, 381] width 16 height 9
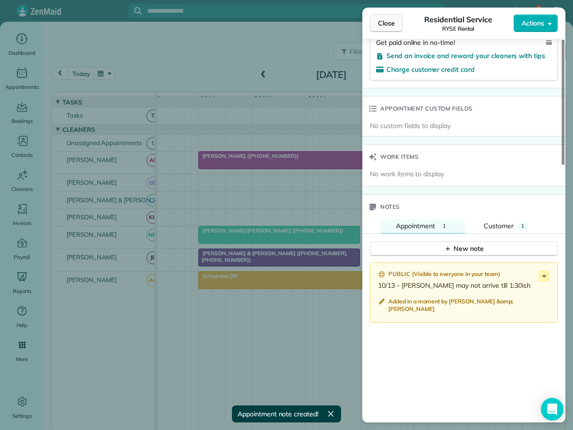
click at [393, 22] on span "Close" at bounding box center [386, 22] width 17 height 9
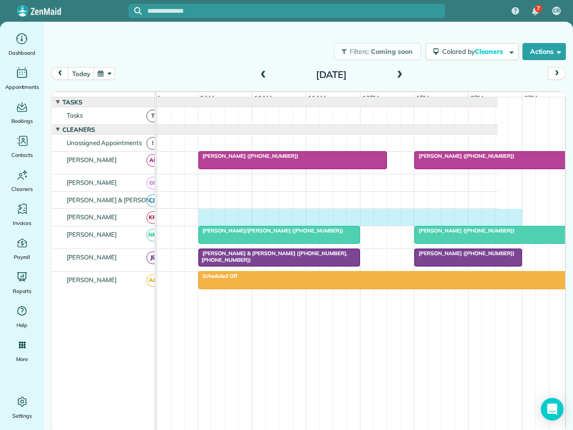
drag, startPoint x: 209, startPoint y: 221, endPoint x: 509, endPoint y: 226, distance: 300.0
click at [498, 226] on div at bounding box center [294, 217] width 408 height 17
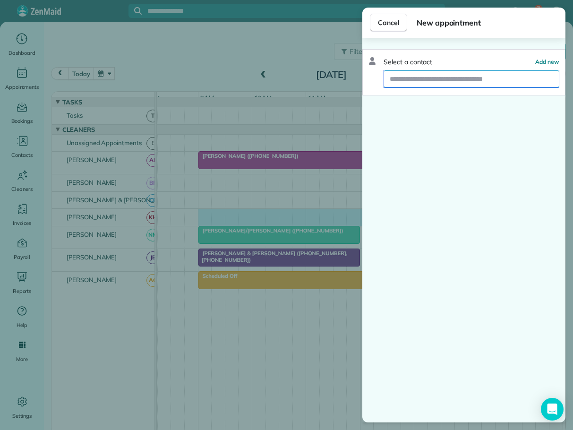
click at [428, 79] on input "text" at bounding box center [471, 78] width 175 height 17
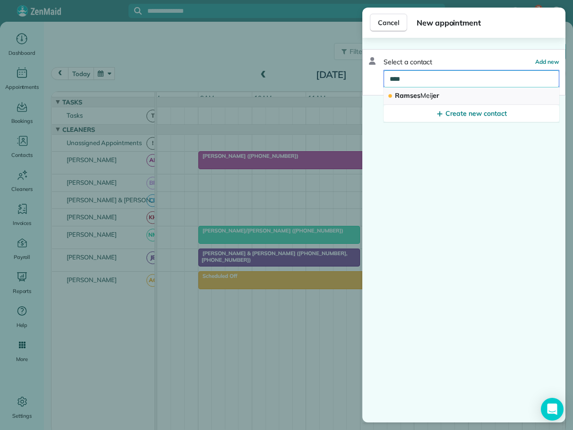
type input "****"
click at [421, 93] on span "Meij" at bounding box center [426, 95] width 12 height 9
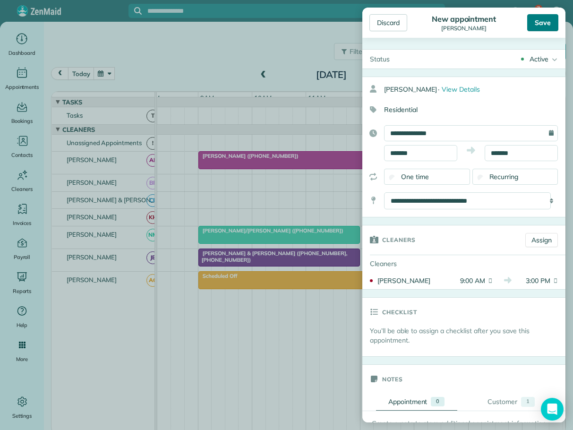
click at [537, 20] on div "Save" at bounding box center [542, 22] width 31 height 17
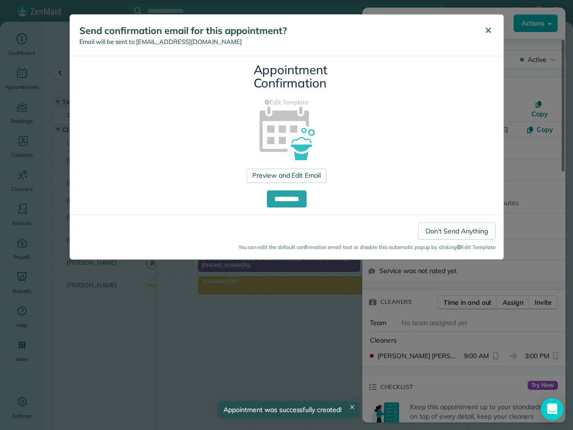
click at [492, 28] on button "✕" at bounding box center [488, 30] width 21 height 23
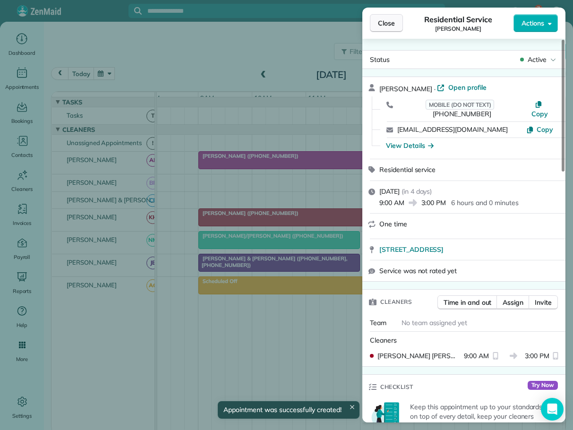
click at [394, 25] on span "Close" at bounding box center [386, 22] width 17 height 9
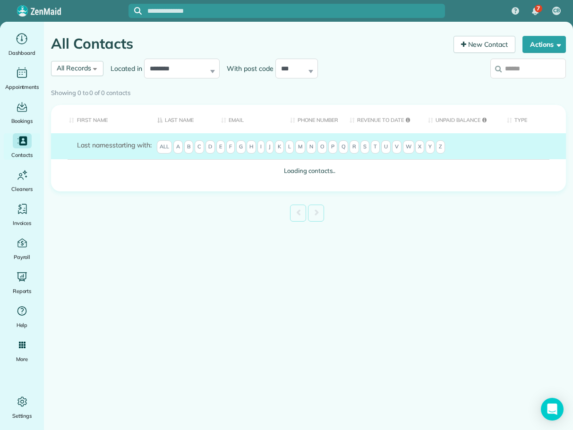
click at [512, 69] on input "search" at bounding box center [528, 69] width 76 height 20
type input "****"
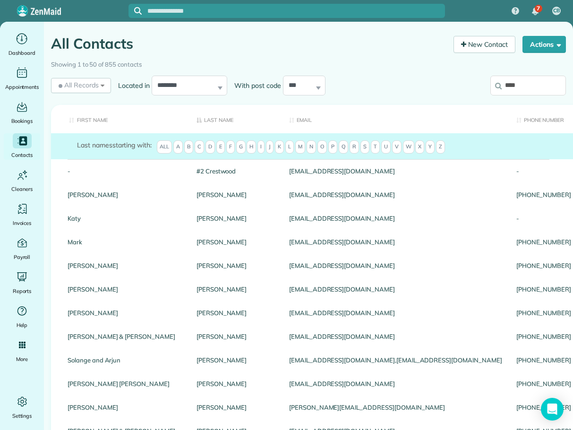
click at [537, 83] on input "****" at bounding box center [528, 86] width 76 height 20
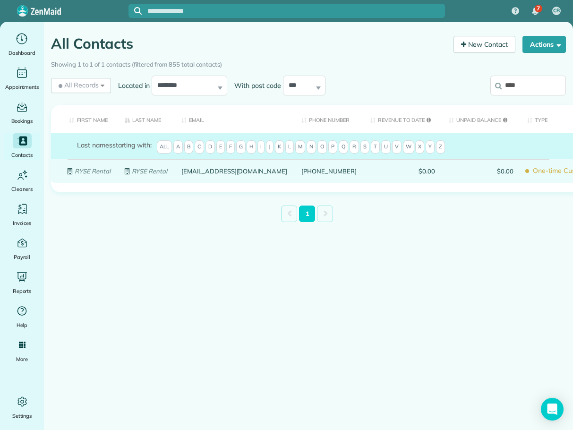
click at [98, 172] on em "RYSE Rental" at bounding box center [93, 171] width 36 height 8
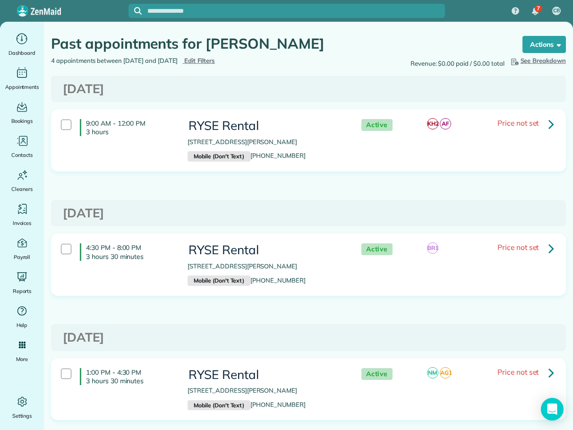
click at [548, 248] on icon at bounding box center [551, 248] width 6 height 17
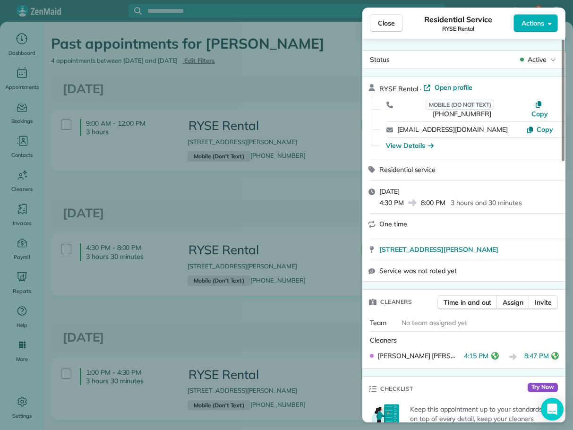
click at [384, 23] on span "Close" at bounding box center [386, 22] width 17 height 9
